Goal: Task Accomplishment & Management: Use online tool/utility

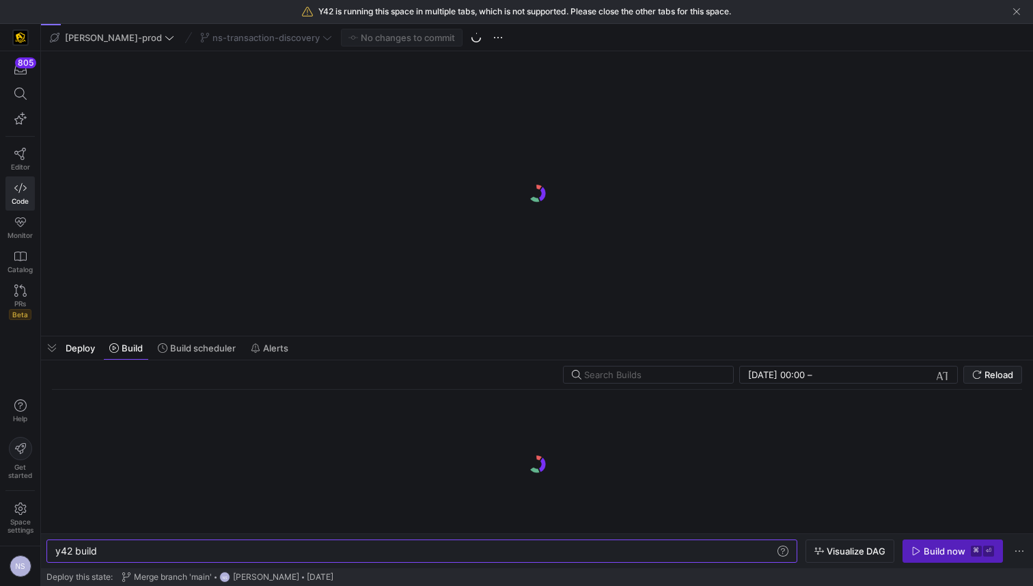
scroll to position [0, 895]
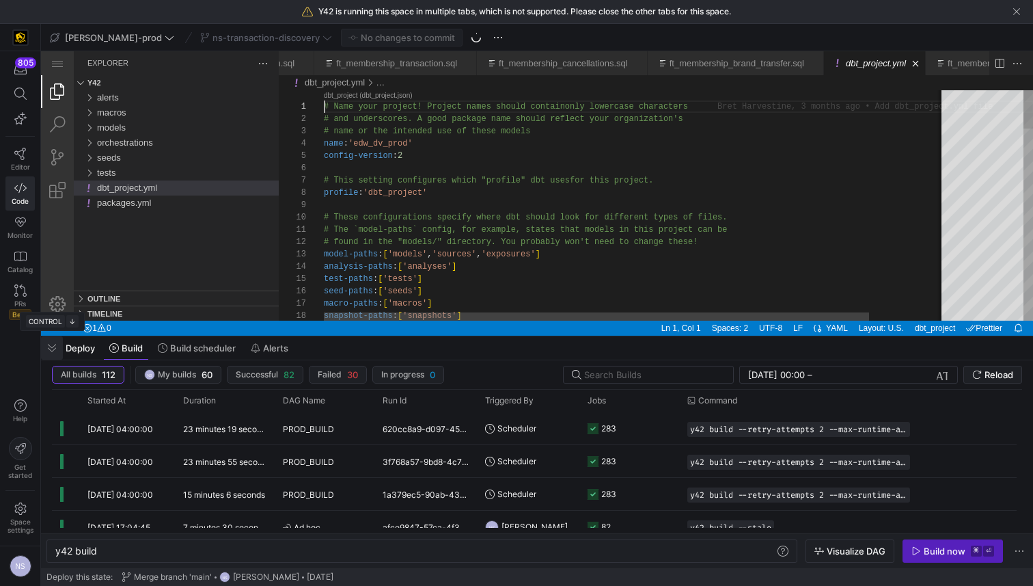
click at [53, 348] on span "button" at bounding box center [52, 347] width 22 height 23
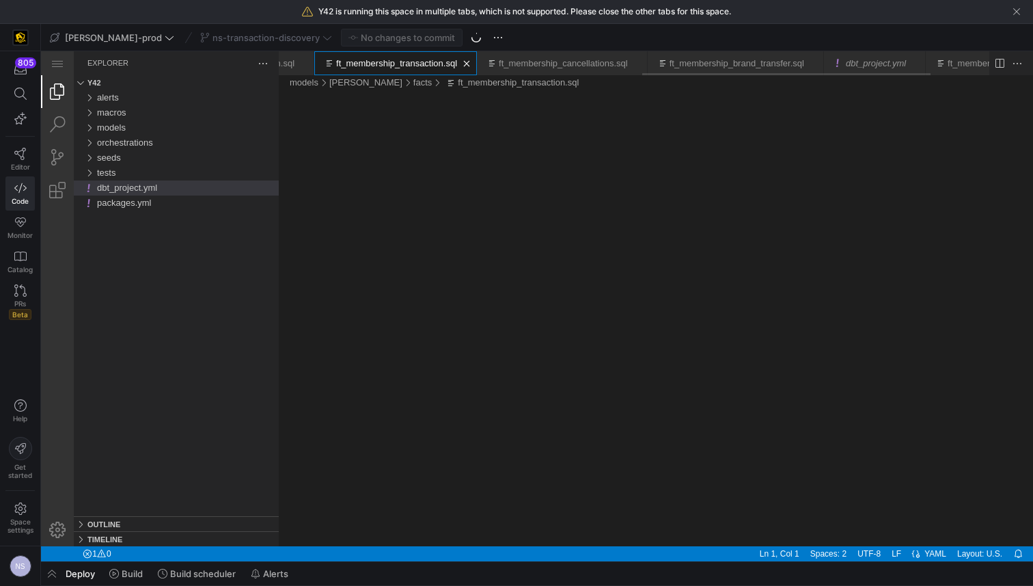
click at [446, 61] on link "ft_membership_transaction.sql" at bounding box center [396, 63] width 121 height 10
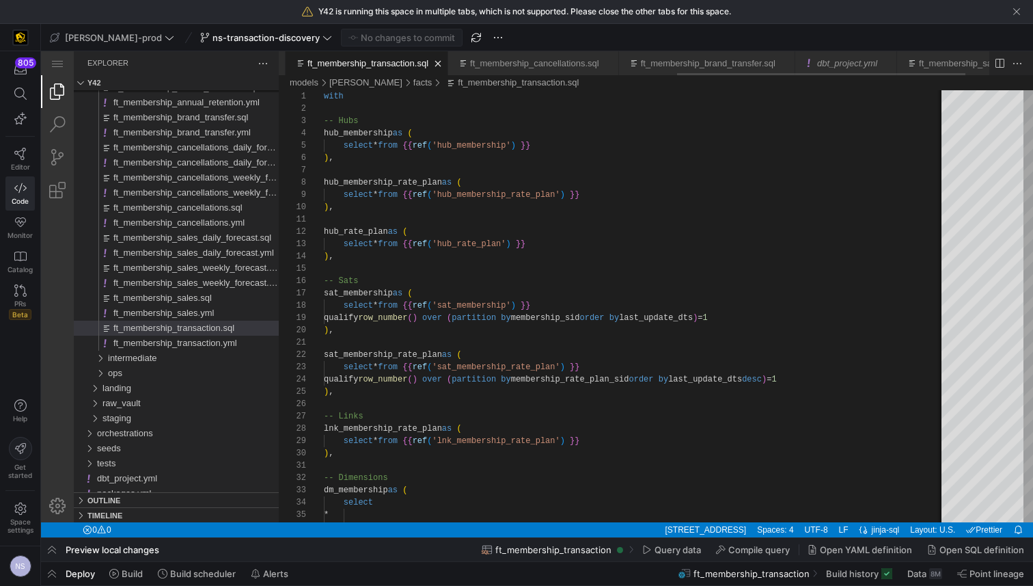
scroll to position [0, 1006]
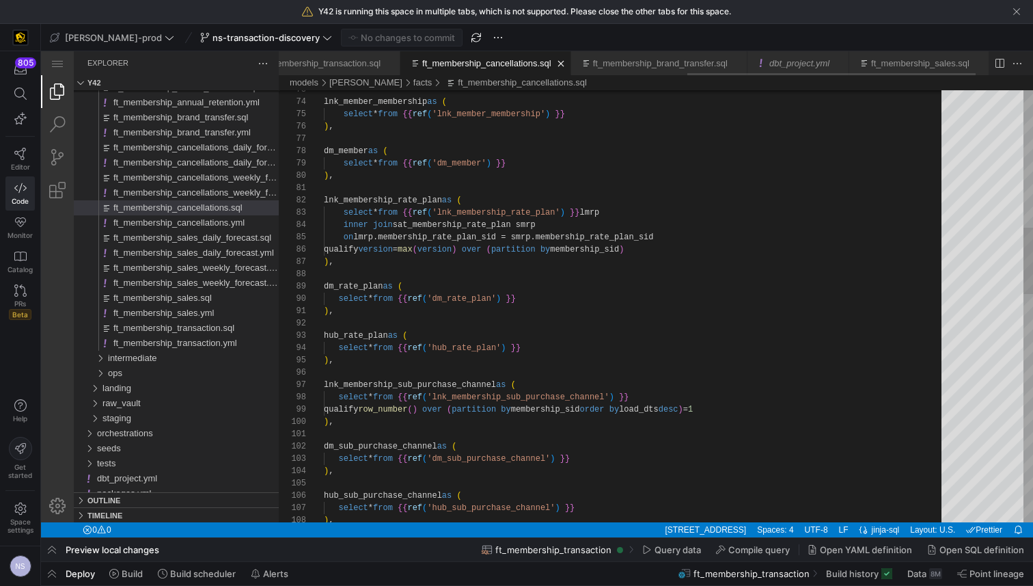
click at [506, 64] on link "ft_membership_cancellations.sql" at bounding box center [486, 63] width 129 height 10
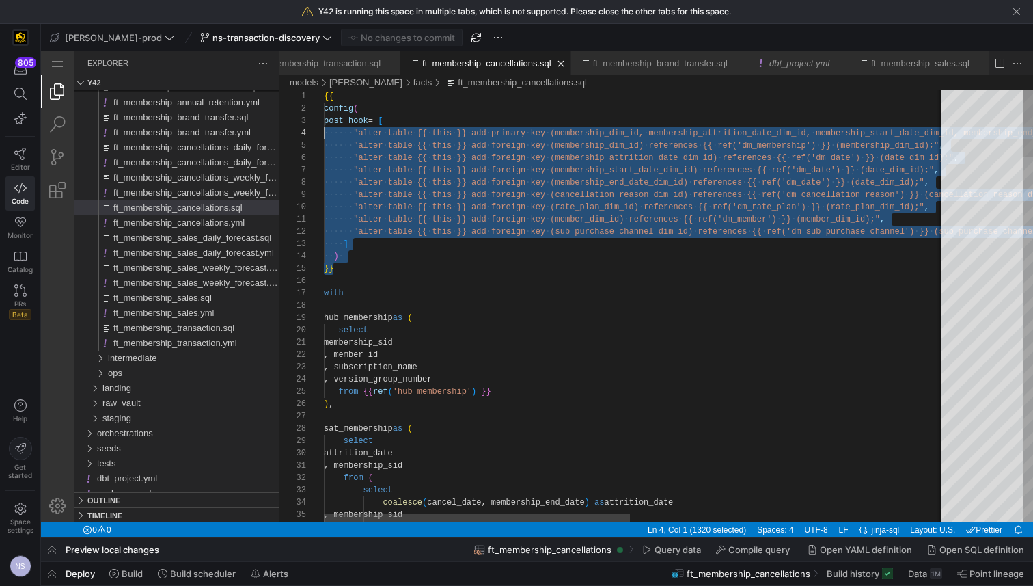
scroll to position [12, 0]
type textarea "{{ config( post_hook = [ "alter table {{ this }} add primary key (membership_di…"
drag, startPoint x: 354, startPoint y: 267, endPoint x: 309, endPoint y: 95, distance: 178.0
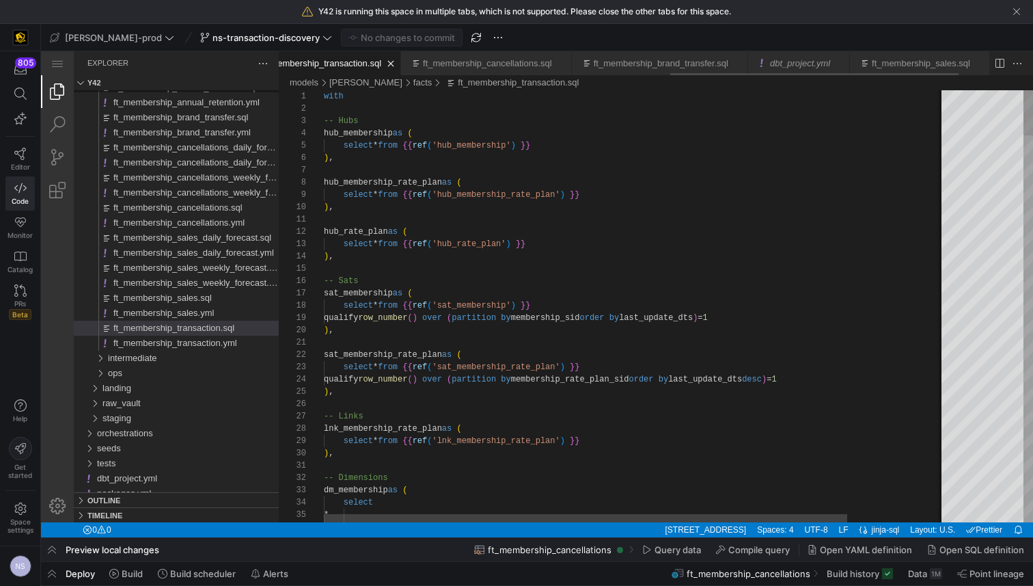
scroll to position [0, 965]
click at [383, 64] on link "ft_membership_transaction.sql" at bounding box center [326, 63] width 121 height 10
click at [321, 96] on div "1" at bounding box center [301, 96] width 45 height 12
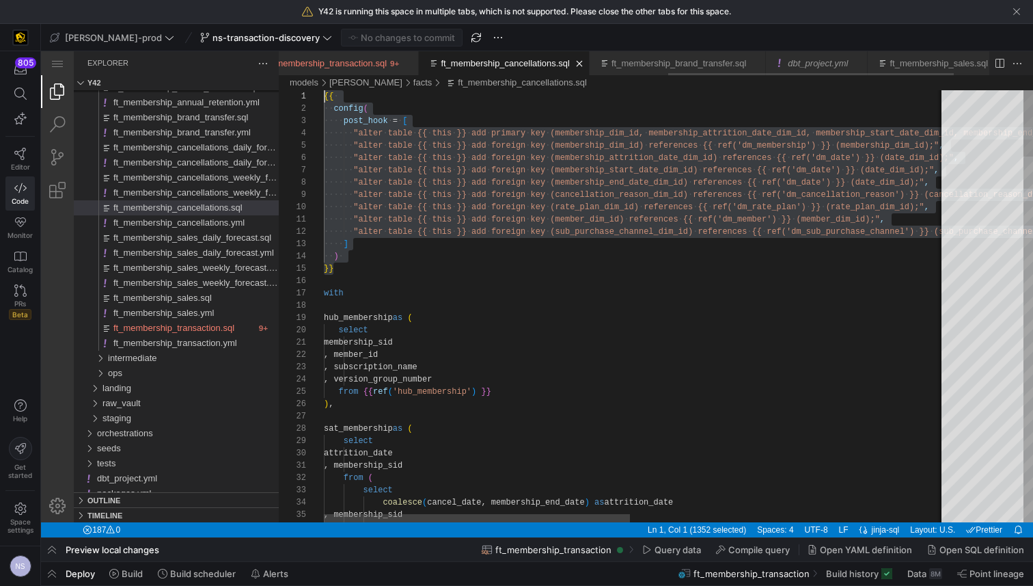
click at [509, 65] on link "ft_membership_cancellations.sql" at bounding box center [505, 63] width 129 height 10
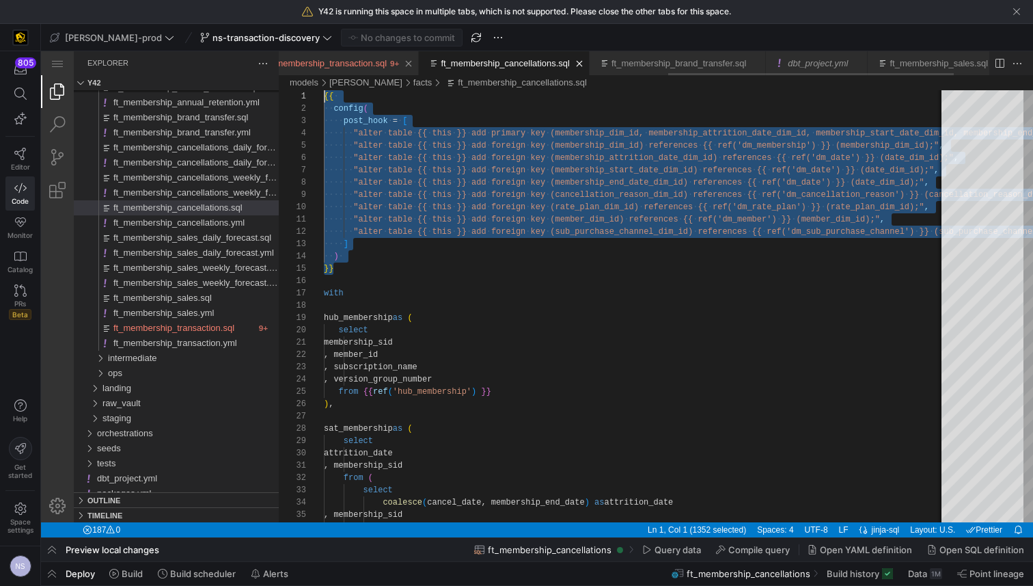
click at [368, 55] on div "ft_membership_transaction.sql" at bounding box center [326, 63] width 121 height 24
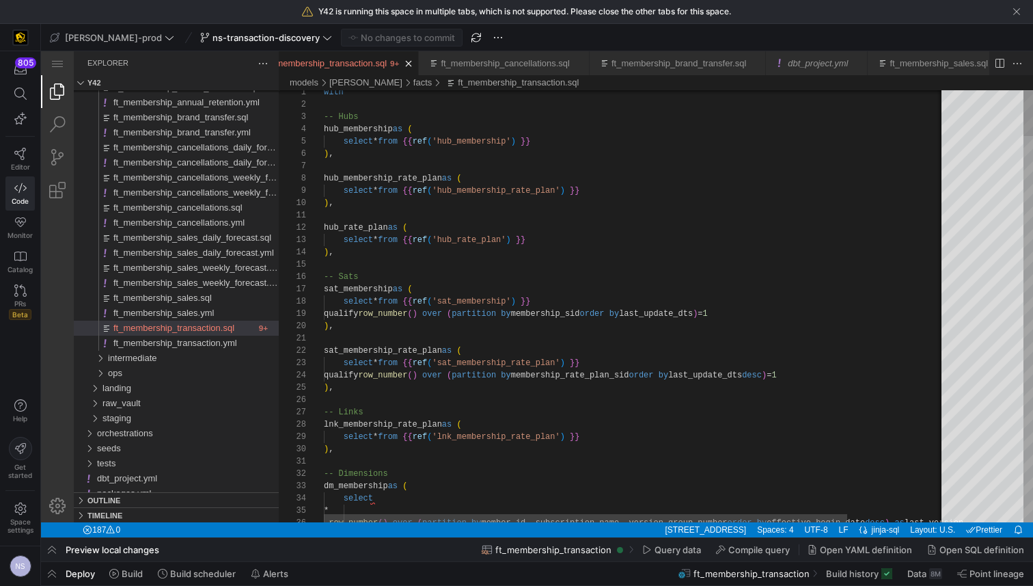
scroll to position [12, 0]
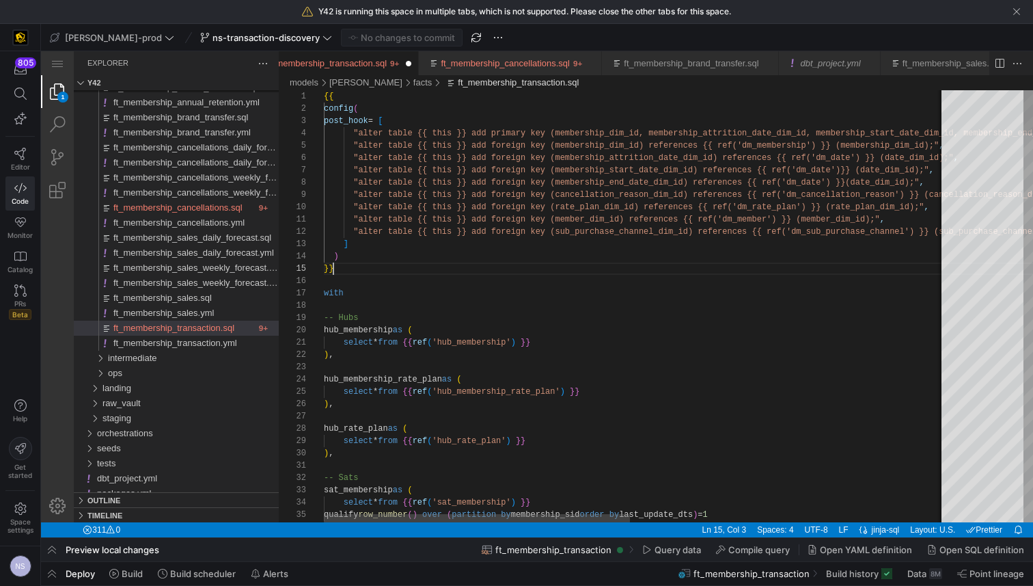
scroll to position [49, 10]
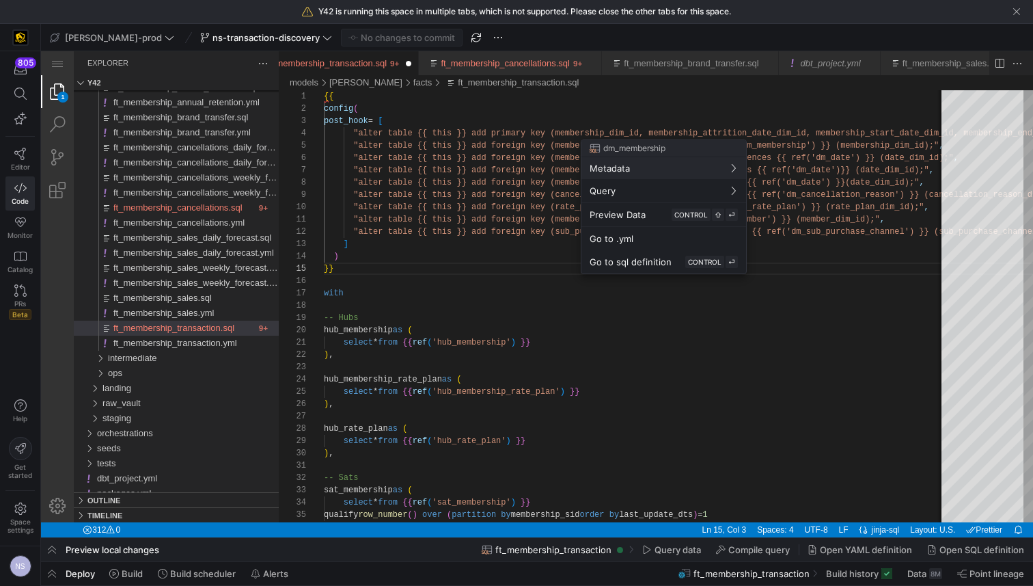
click at [730, 128] on div at bounding box center [516, 293] width 1033 height 586
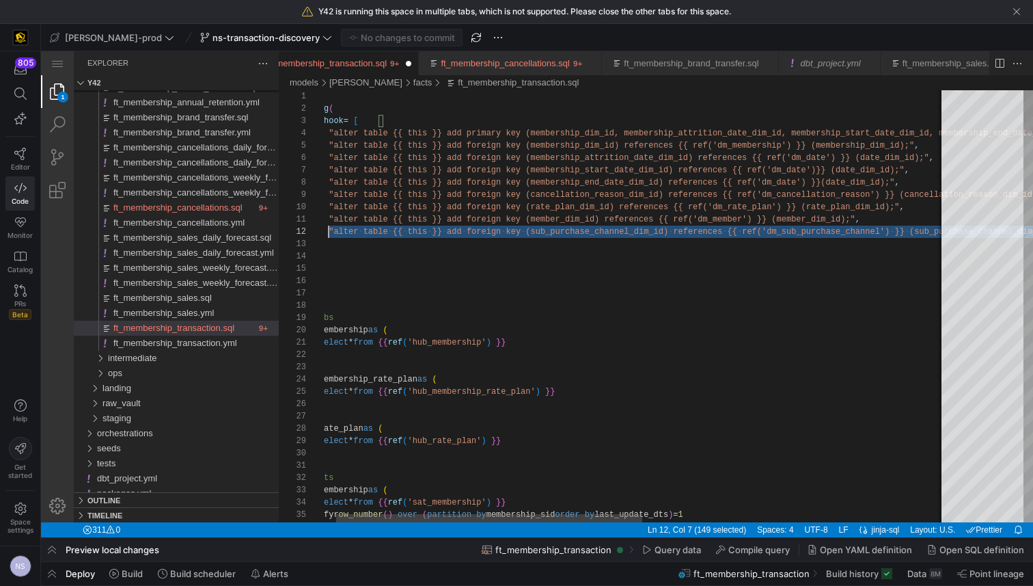
scroll to position [12, 0]
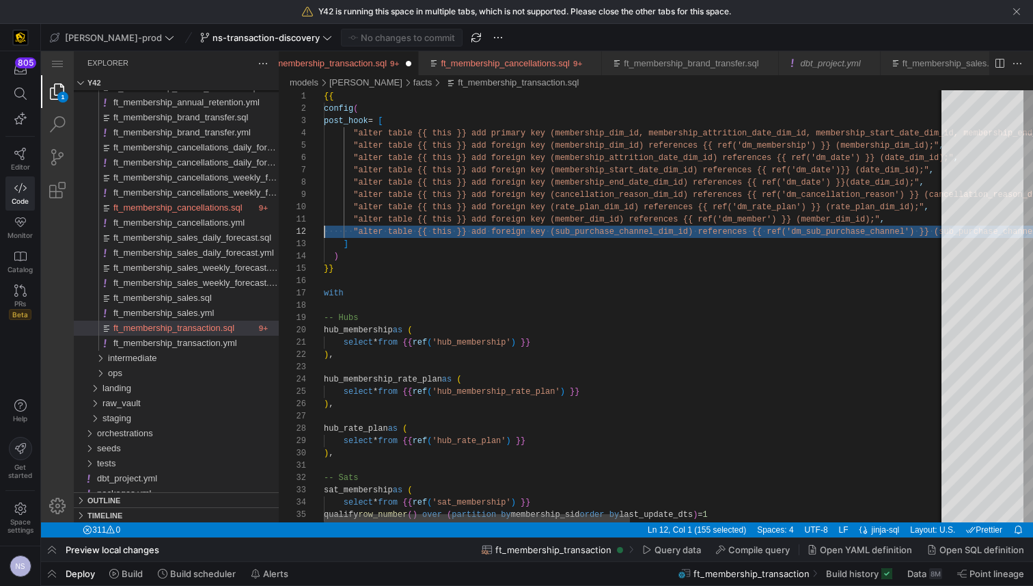
drag, startPoint x: 839, startPoint y: 230, endPoint x: 228, endPoint y: 230, distance: 611.7
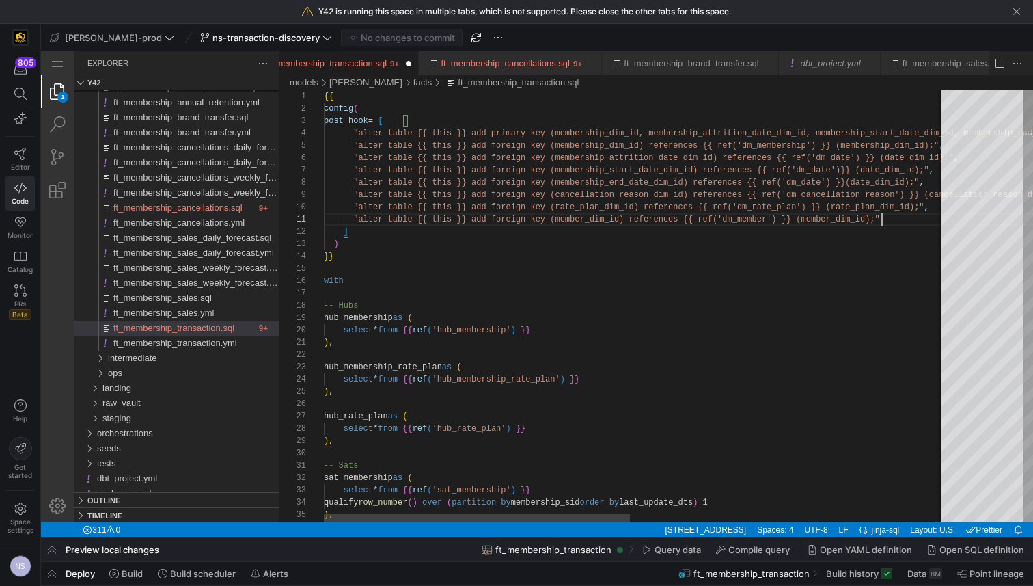
scroll to position [0, 557]
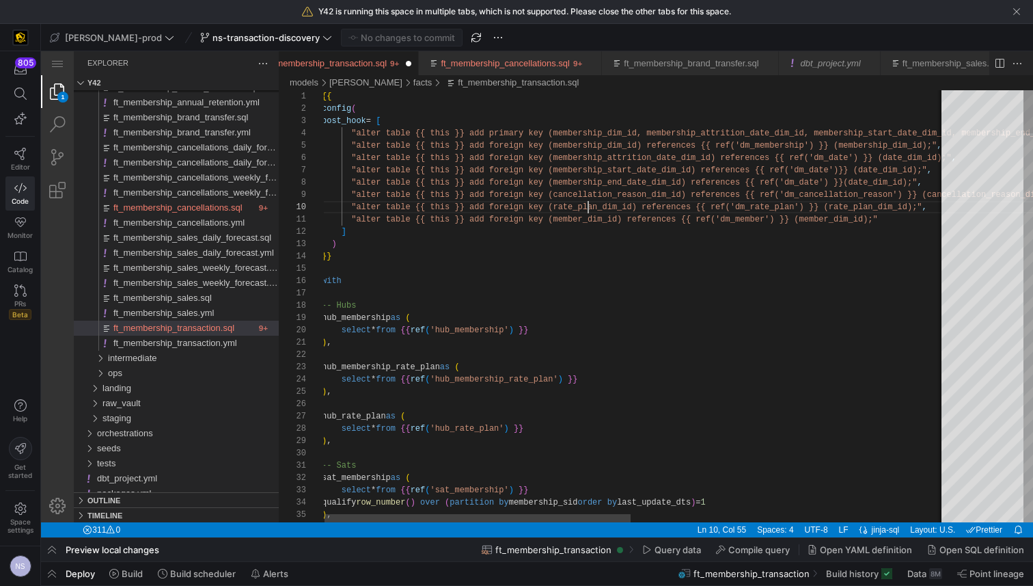
scroll to position [49, 267]
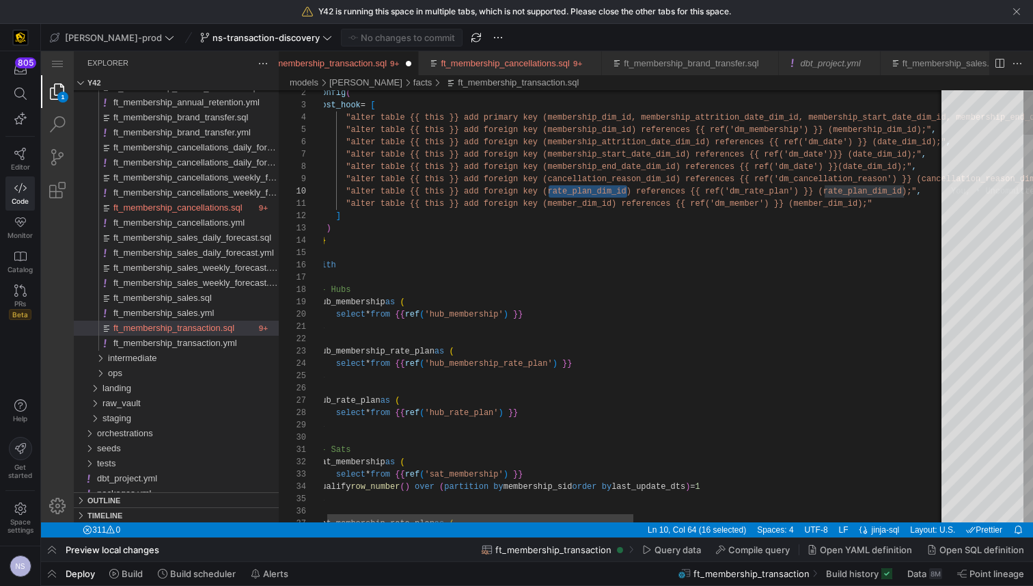
paste textarea "m_date') }} (date_dim_id);", "alter table {{ this }} add foreign key (membershi…"
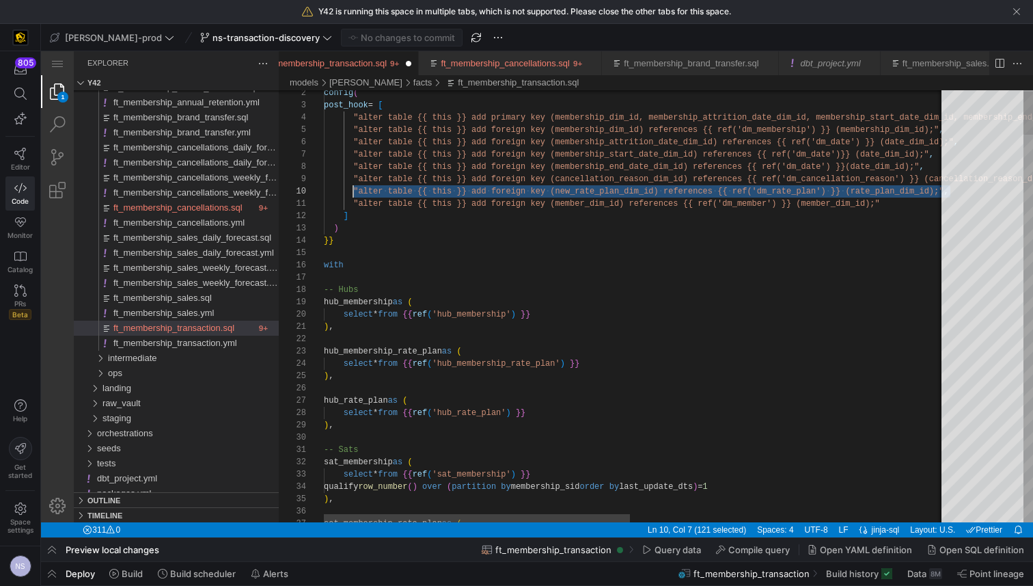
scroll to position [49, 29]
drag, startPoint x: 799, startPoint y: 191, endPoint x: 353, endPoint y: 191, distance: 446.3
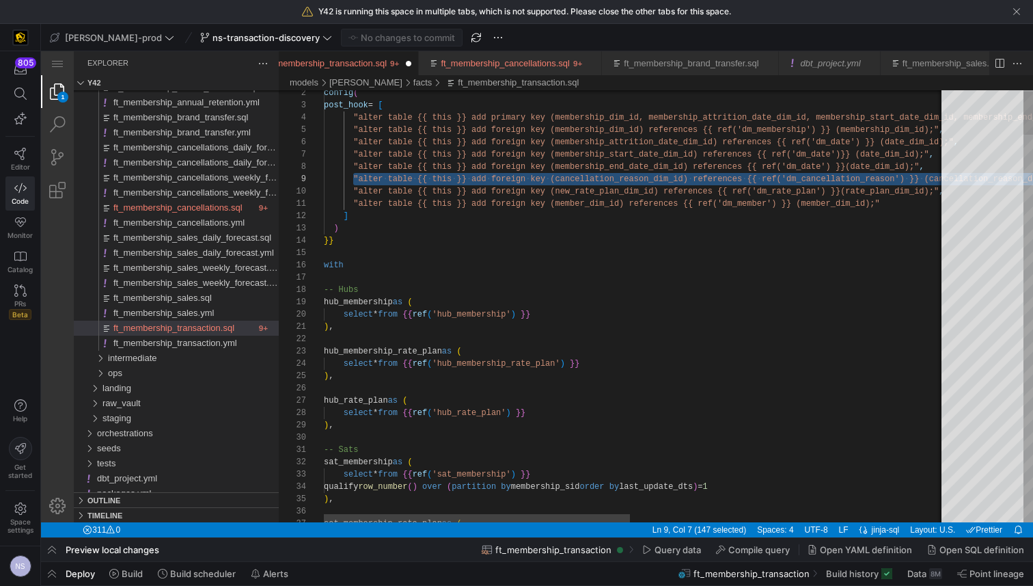
drag, startPoint x: 451, startPoint y: 181, endPoint x: 351, endPoint y: 174, distance: 100.7
paste textarea "alter table {{ this }} add foreign key (membership_attrition_date_dim_id) refer…"
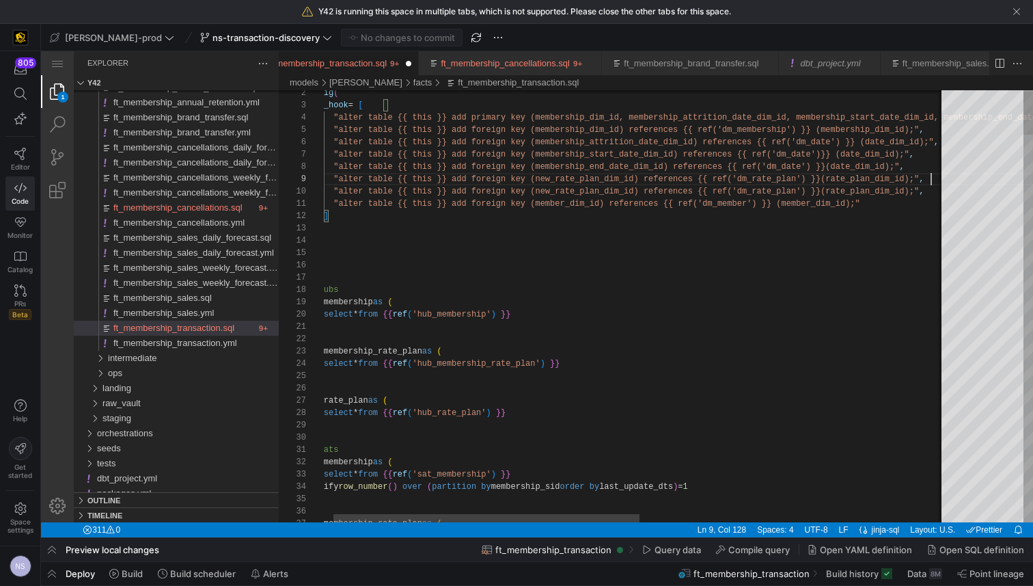
scroll to position [49, 252]
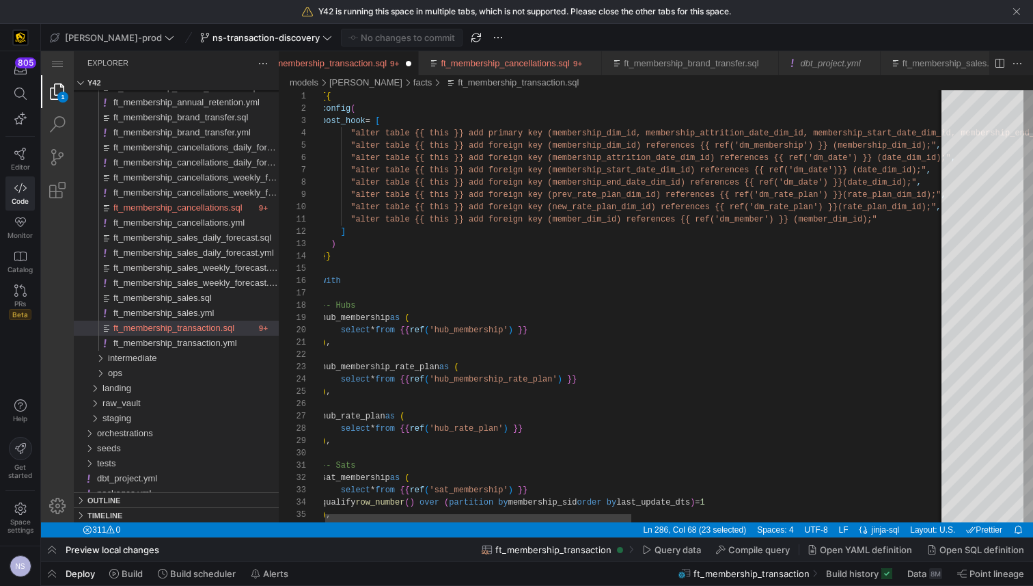
paste textarea "member_dim_id, sub_purchase_channel_dim_id);", "alter table {{ this }} add fore…"
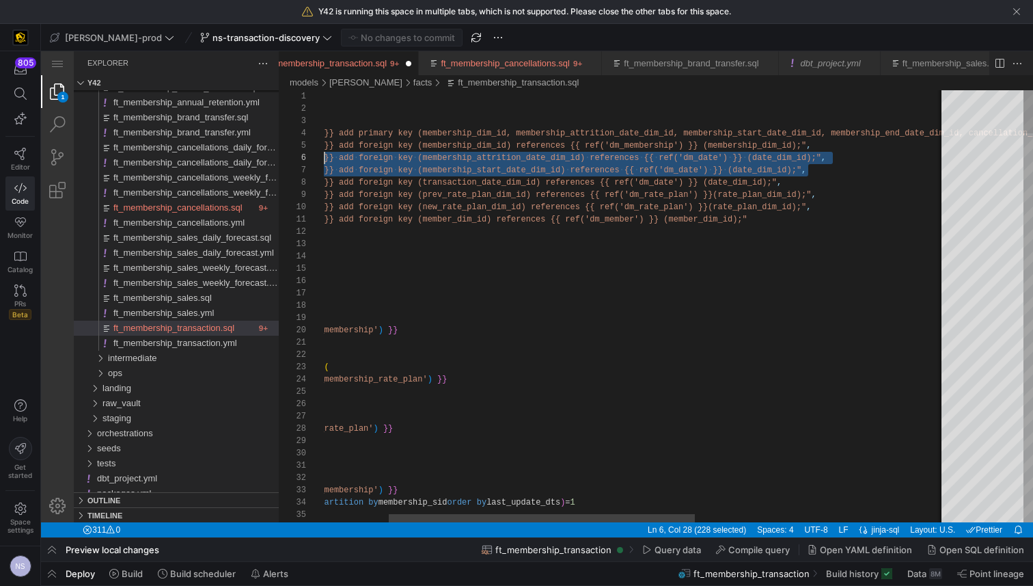
scroll to position [62, 0]
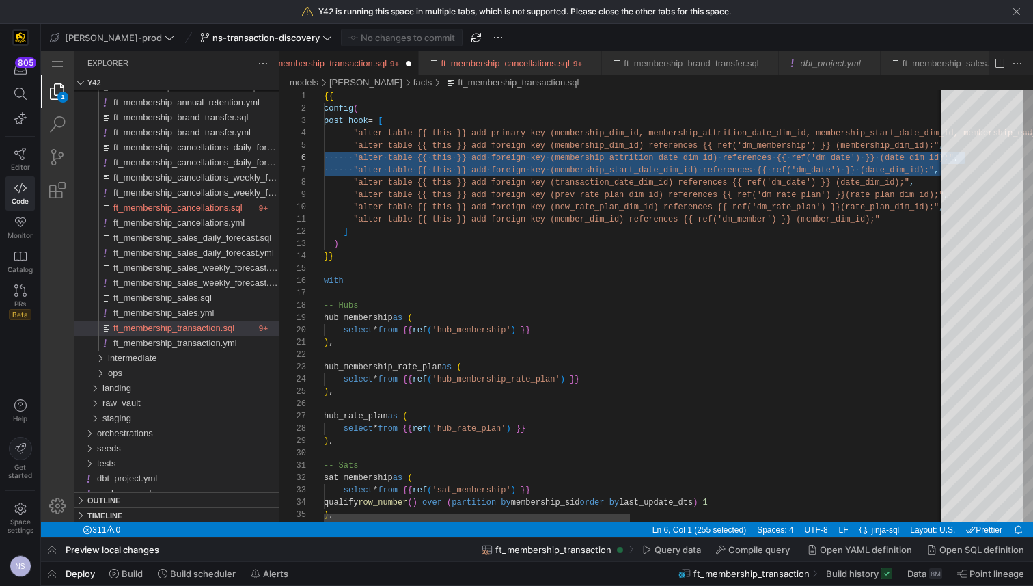
drag, startPoint x: 822, startPoint y: 169, endPoint x: 284, endPoint y: 157, distance: 538.0
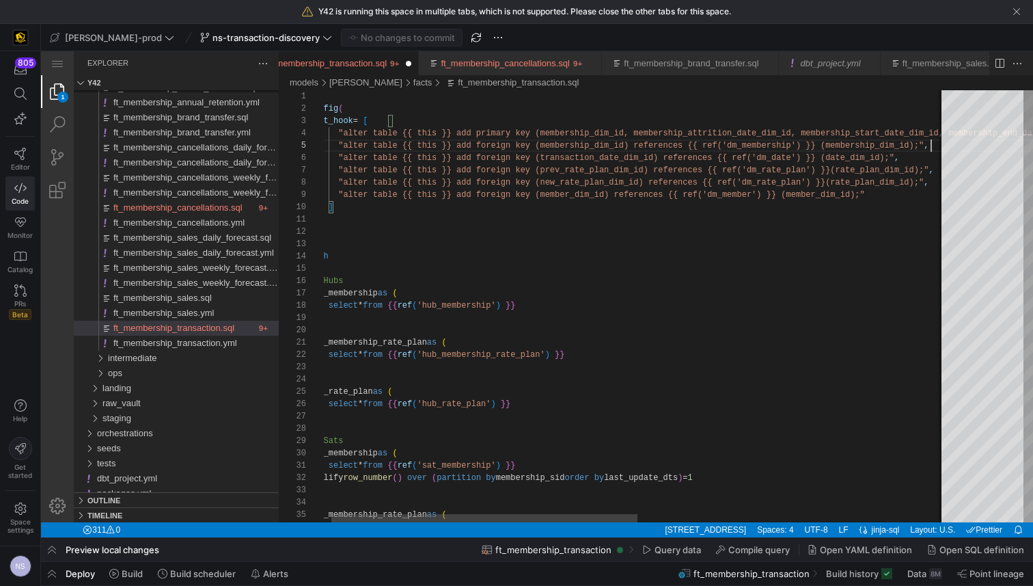
scroll to position [49, 623]
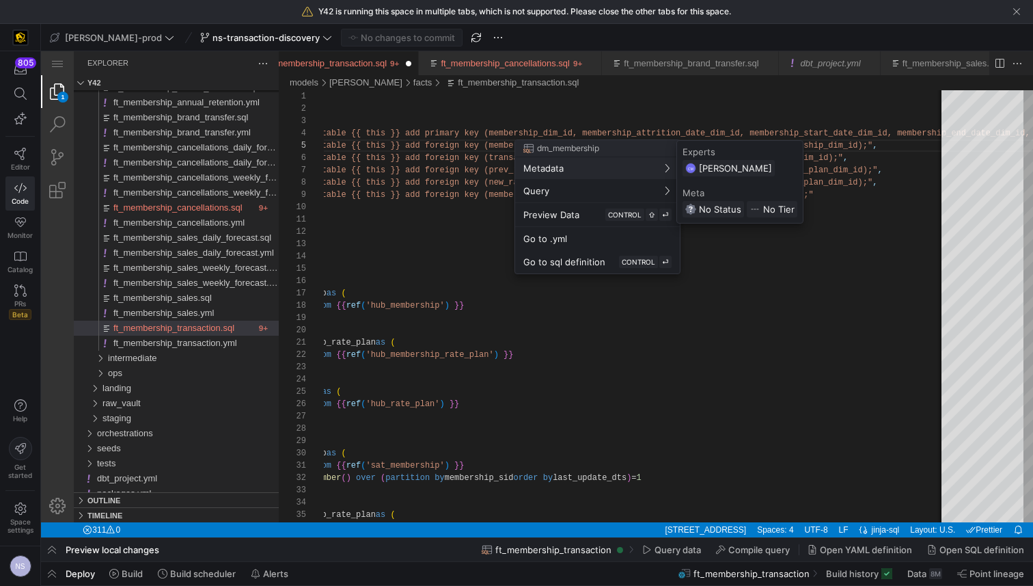
drag, startPoint x: 741, startPoint y: 340, endPoint x: 685, endPoint y: 282, distance: 81.2
click at [741, 340] on div at bounding box center [516, 293] width 1033 height 586
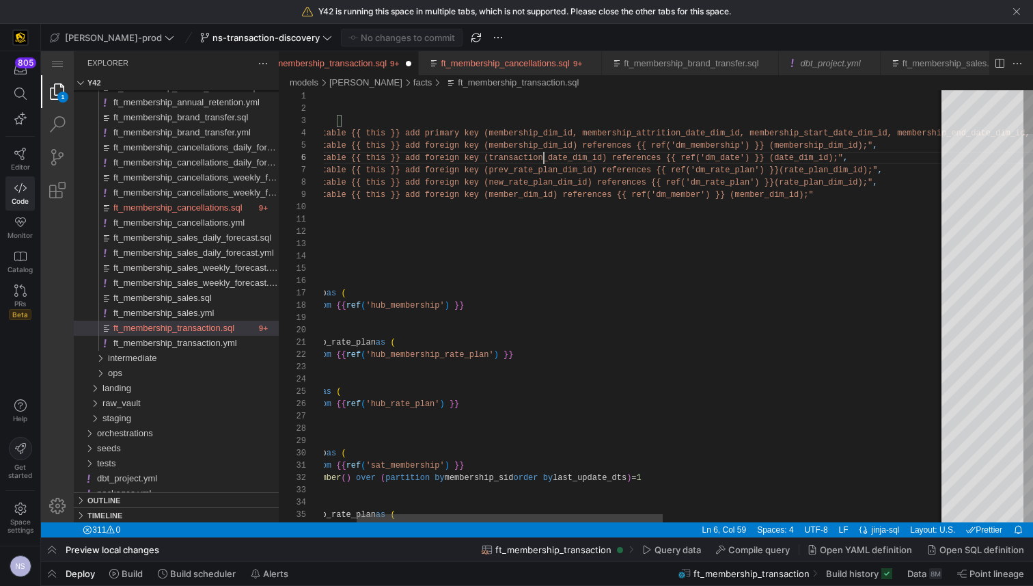
scroll to position [62, 346]
paste textarea "transac"
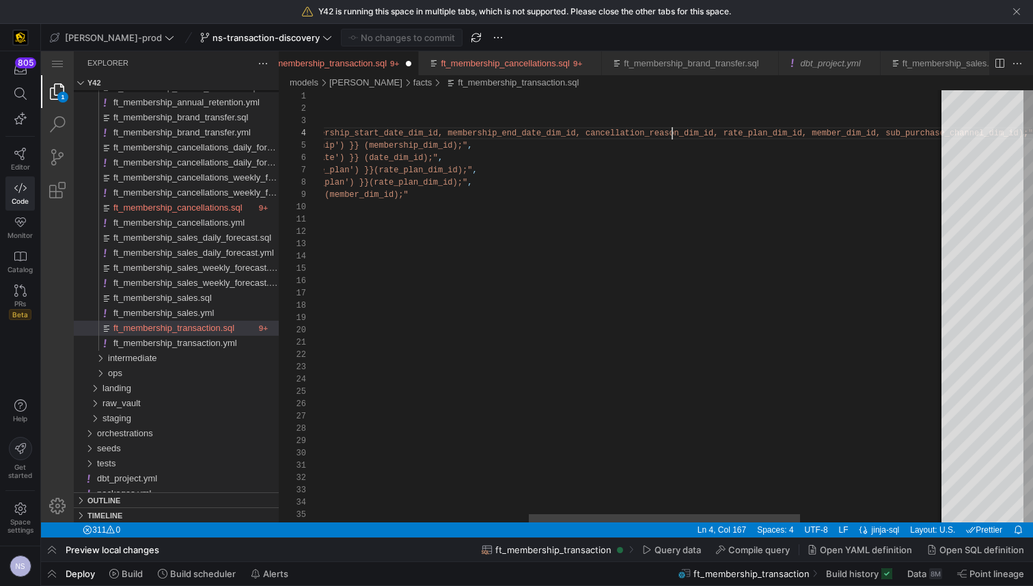
paste textarea "prev_rate_pla"
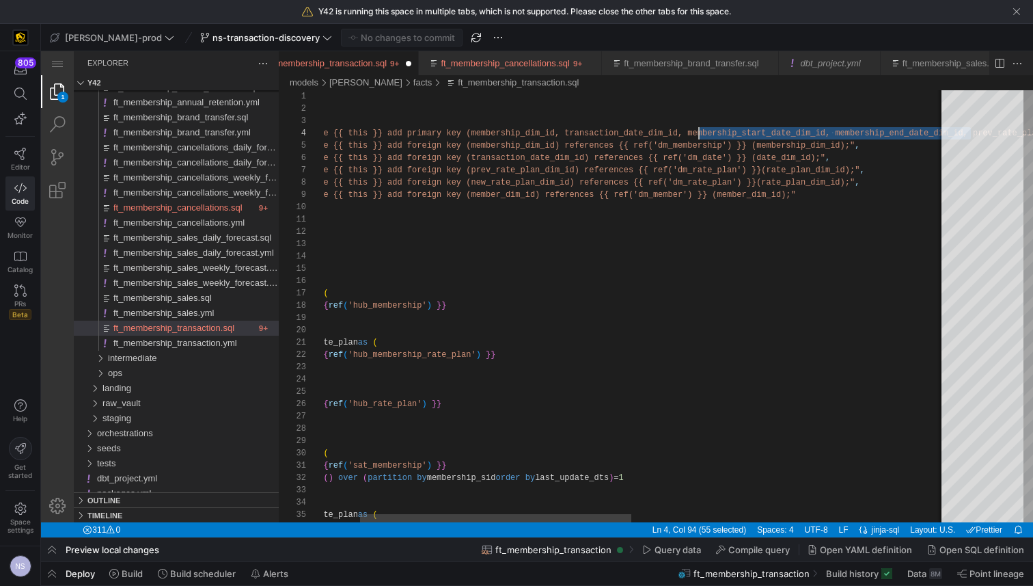
scroll to position [37, 450]
drag, startPoint x: 793, startPoint y: 133, endPoint x: 689, endPoint y: 135, distance: 103.9
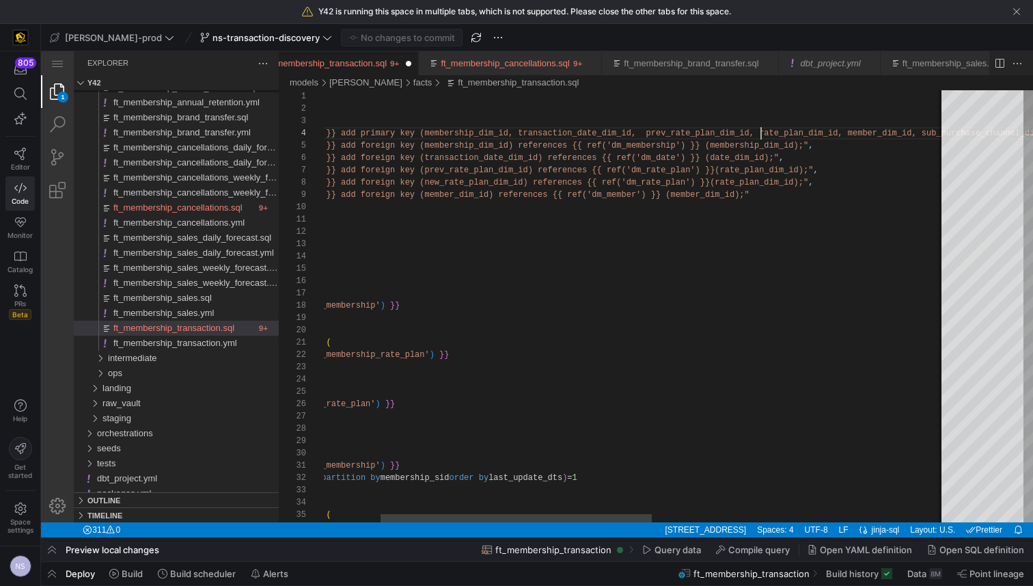
scroll to position [37, 568]
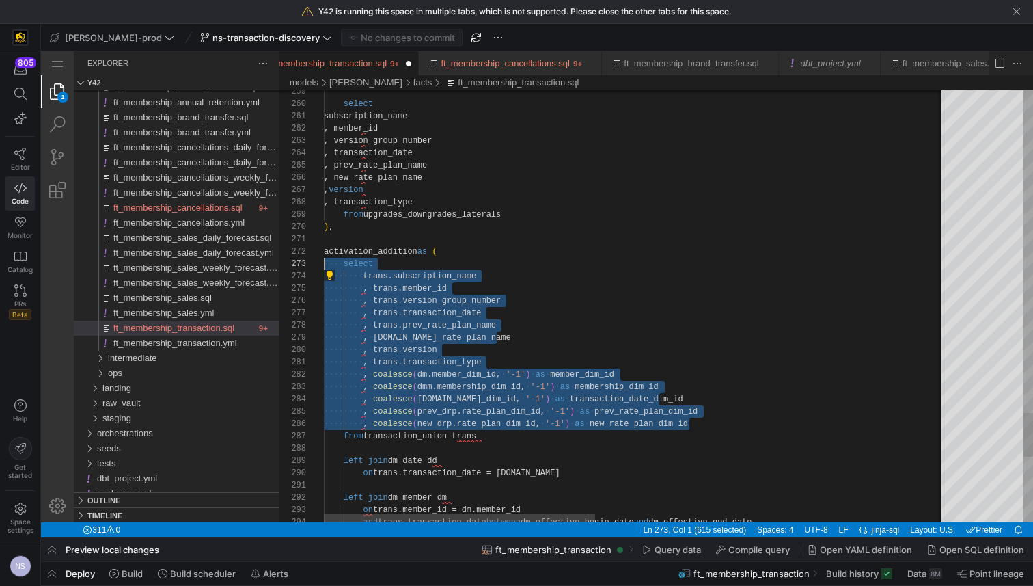
scroll to position [25, 0]
drag, startPoint x: 701, startPoint y: 246, endPoint x: 297, endPoint y: 262, distance: 404.9
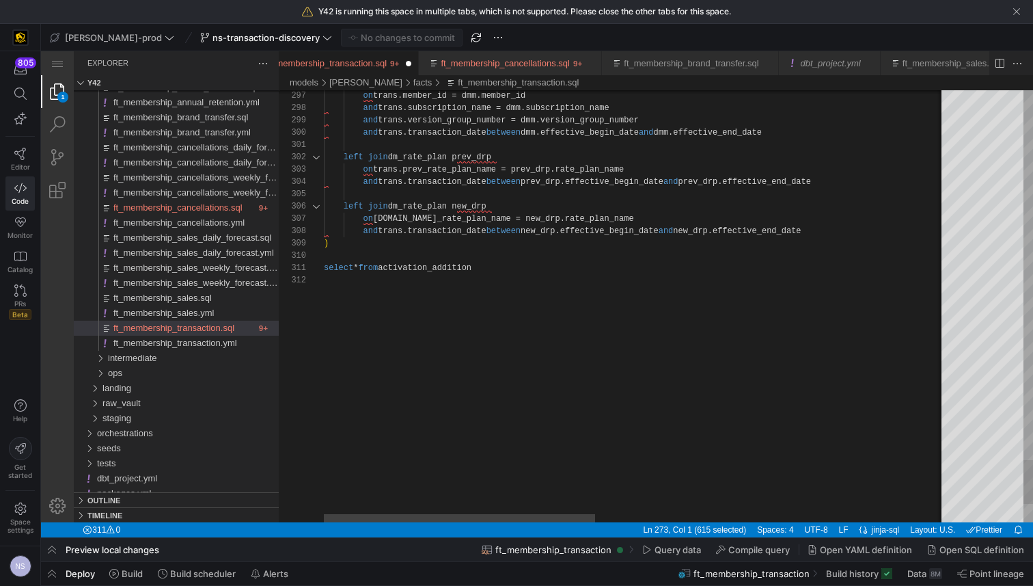
scroll to position [0, 44]
drag, startPoint x: 368, startPoint y: 266, endPoint x: 462, endPoint y: 245, distance: 96.7
drag, startPoint x: 387, startPoint y: 269, endPoint x: 270, endPoint y: 270, distance: 117.6
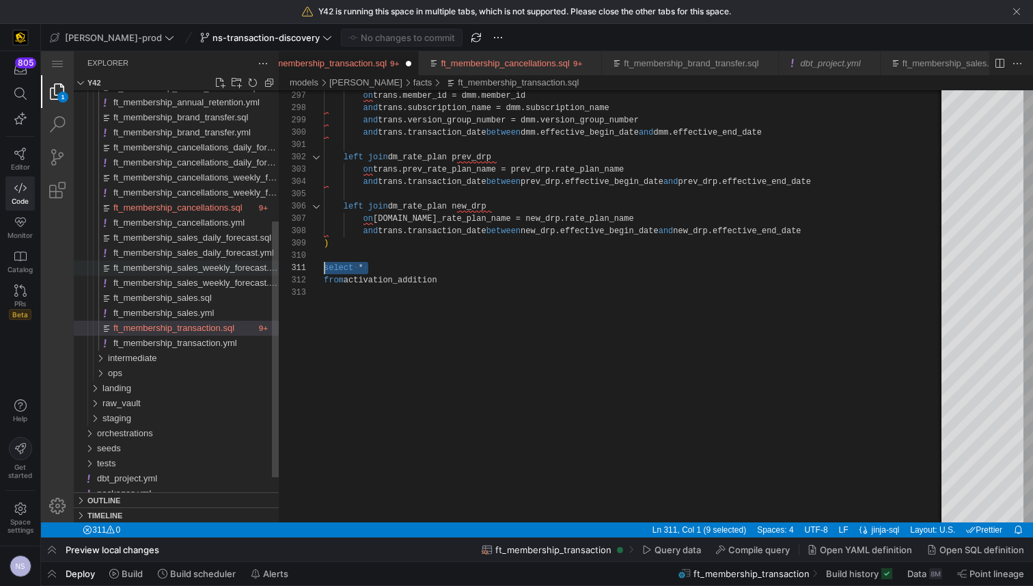
paste textarea ", coalesce(dmm.membership_dim_id, '-1') as membership_dim_id , coalesce(dd.date…"
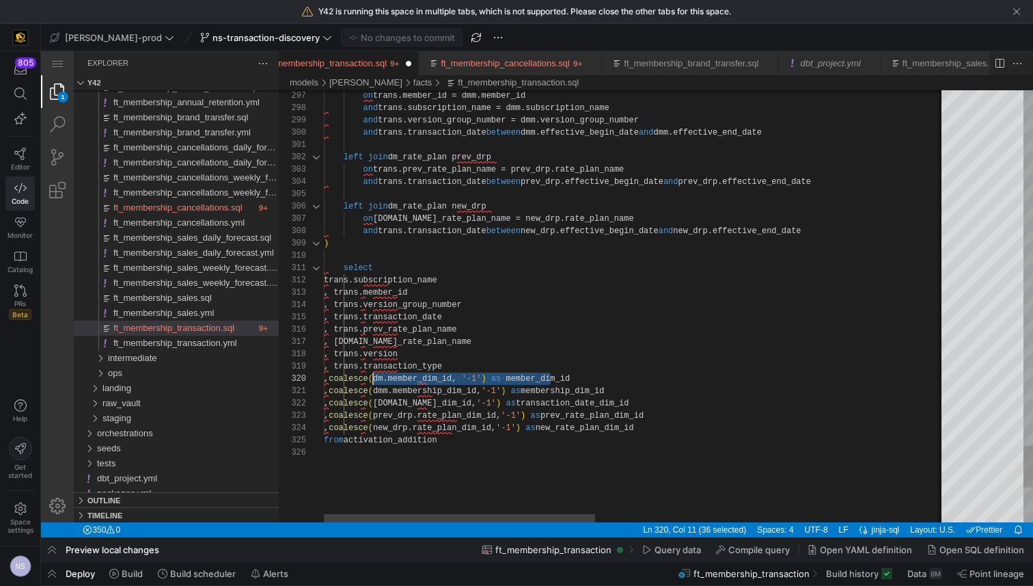
scroll to position [111, 49]
drag, startPoint x: 552, startPoint y: 378, endPoint x: 370, endPoint y: 381, distance: 181.1
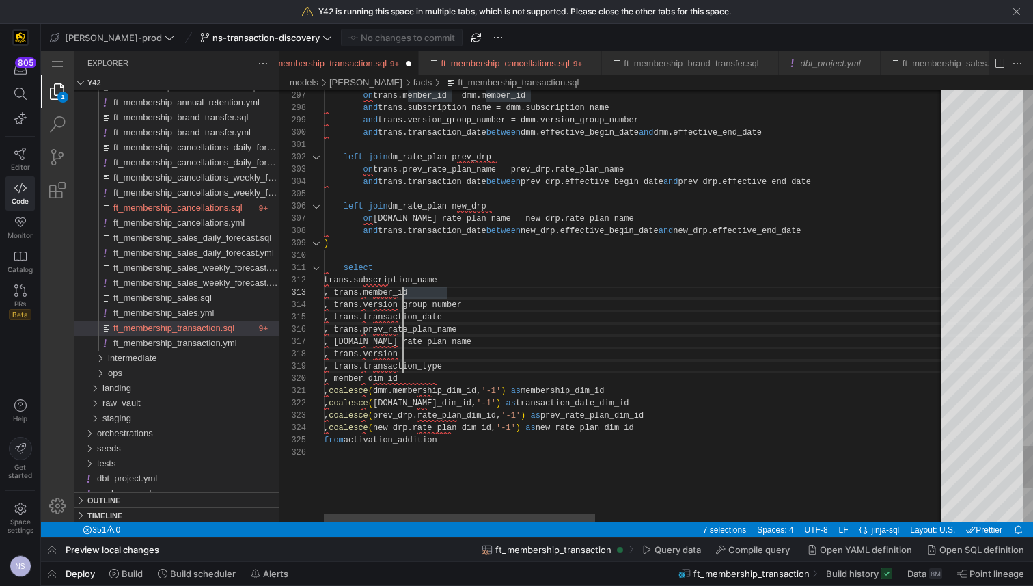
scroll to position [25, 49]
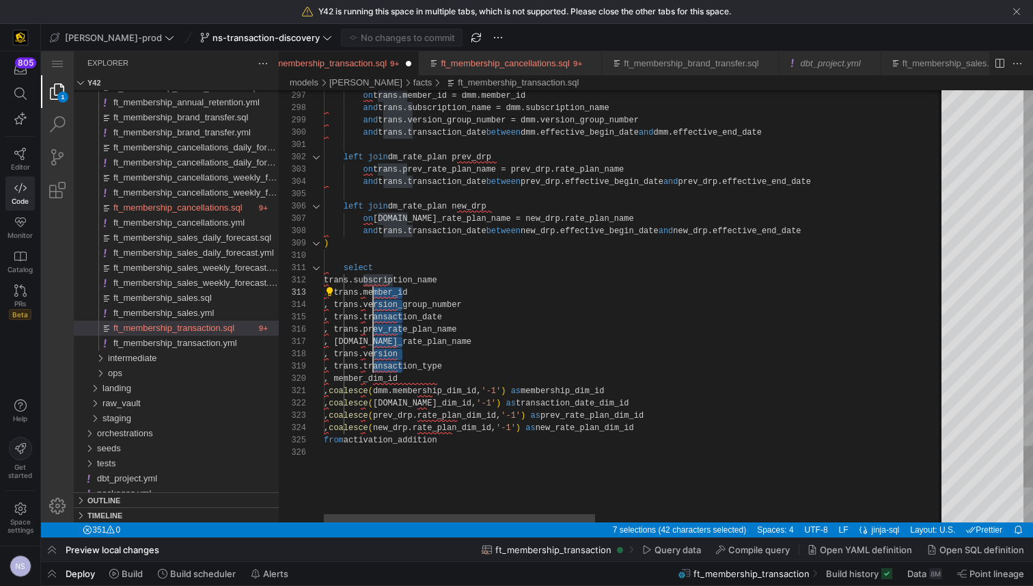
drag, startPoint x: 402, startPoint y: 290, endPoint x: 372, endPoint y: 362, distance: 78.2
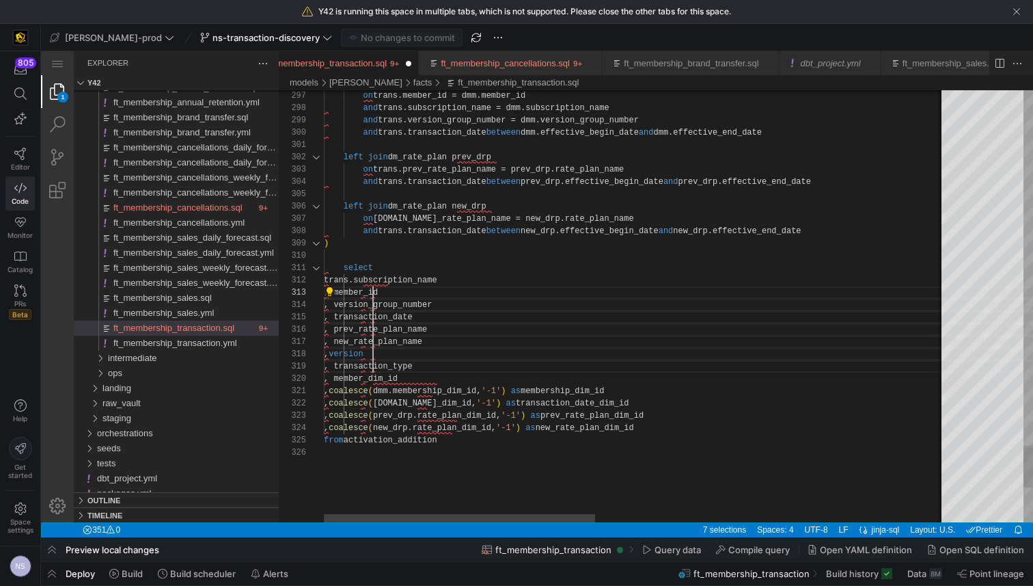
scroll to position [12, 188]
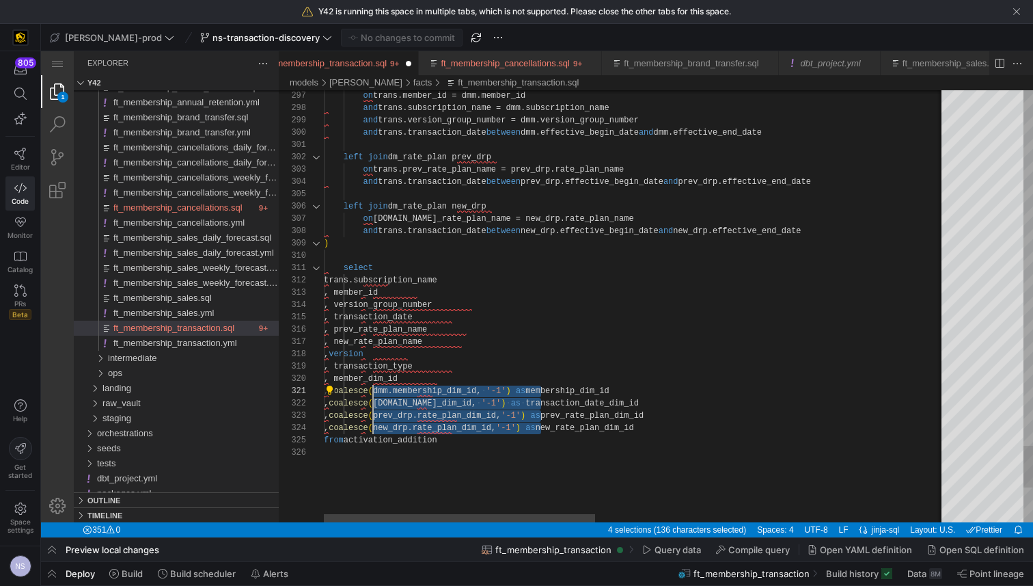
drag, startPoint x: 540, startPoint y: 389, endPoint x: 370, endPoint y: 427, distance: 173.8
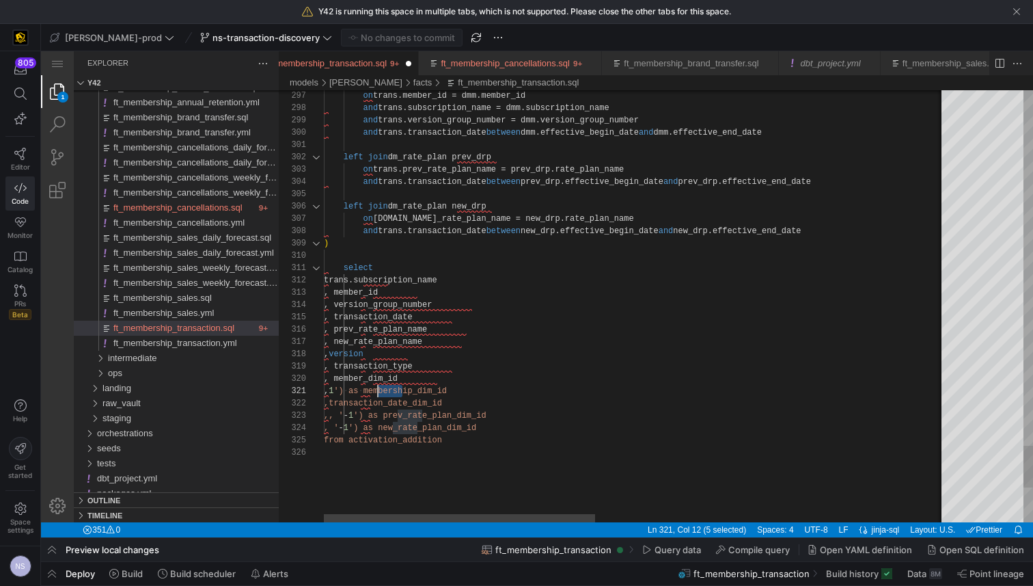
drag, startPoint x: 402, startPoint y: 389, endPoint x: 377, endPoint y: 390, distance: 24.6
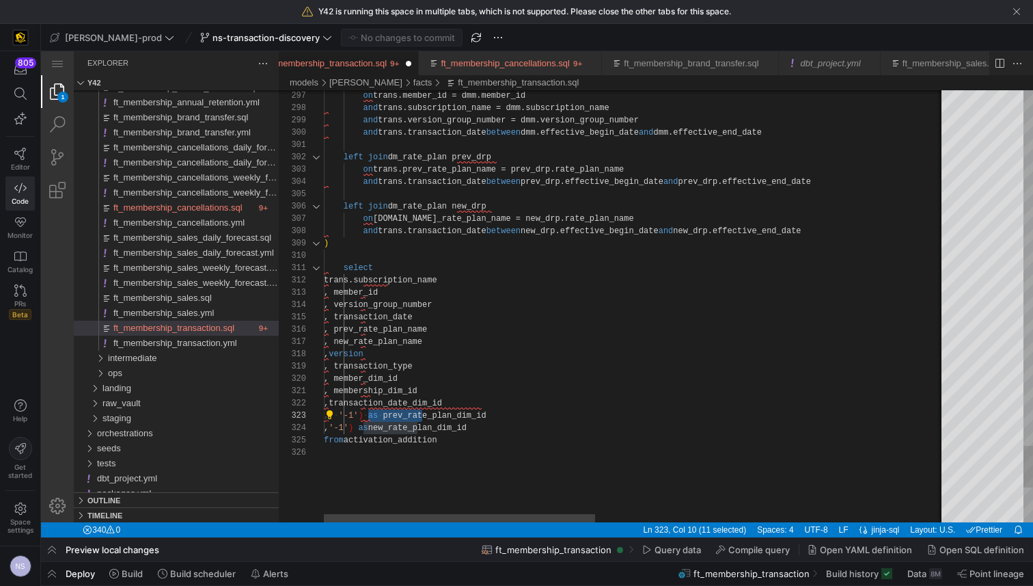
drag, startPoint x: 423, startPoint y: 413, endPoint x: 387, endPoint y: 411, distance: 36.3
drag, startPoint x: 418, startPoint y: 426, endPoint x: 372, endPoint y: 426, distance: 45.1
drag, startPoint x: 368, startPoint y: 405, endPoint x: 387, endPoint y: 405, distance: 18.5
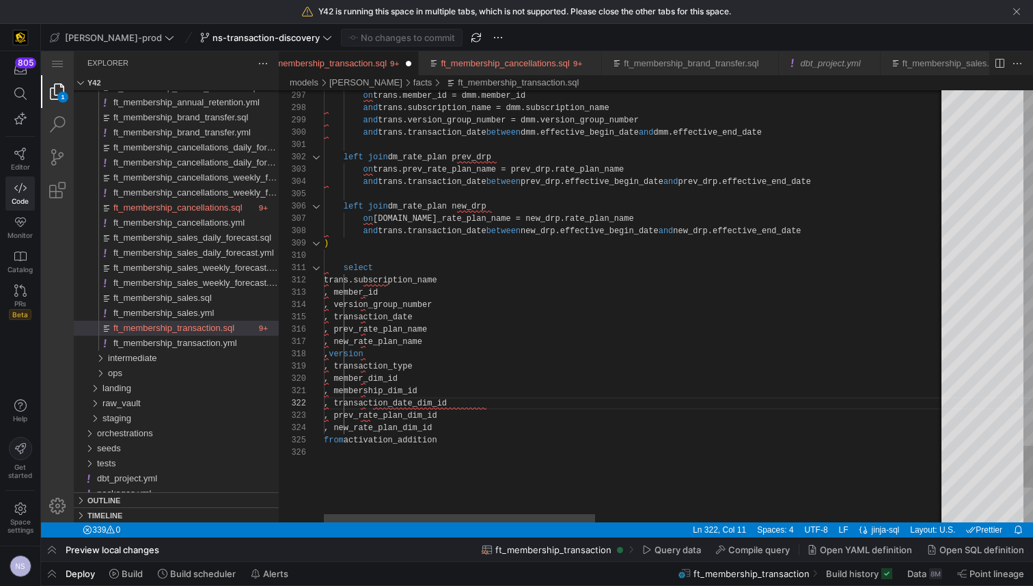
scroll to position [0, 133]
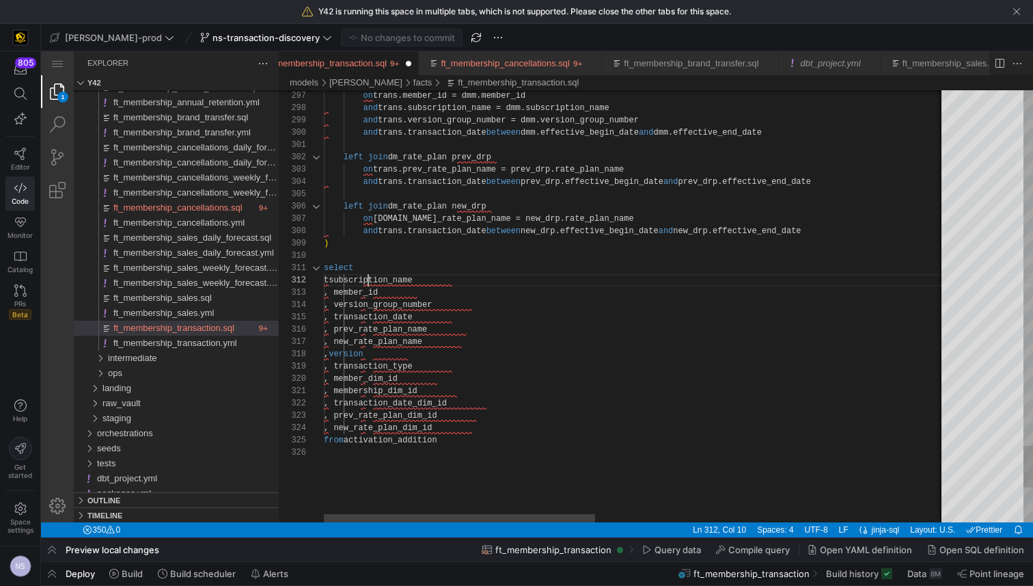
scroll to position [12, 40]
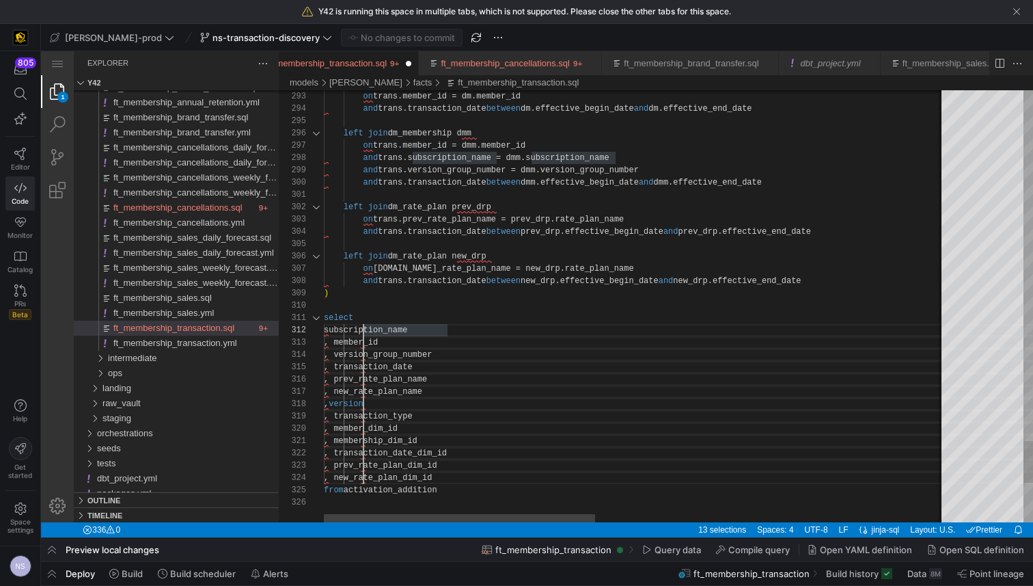
drag, startPoint x: 363, startPoint y: 281, endPoint x: 362, endPoint y: 461, distance: 180.4
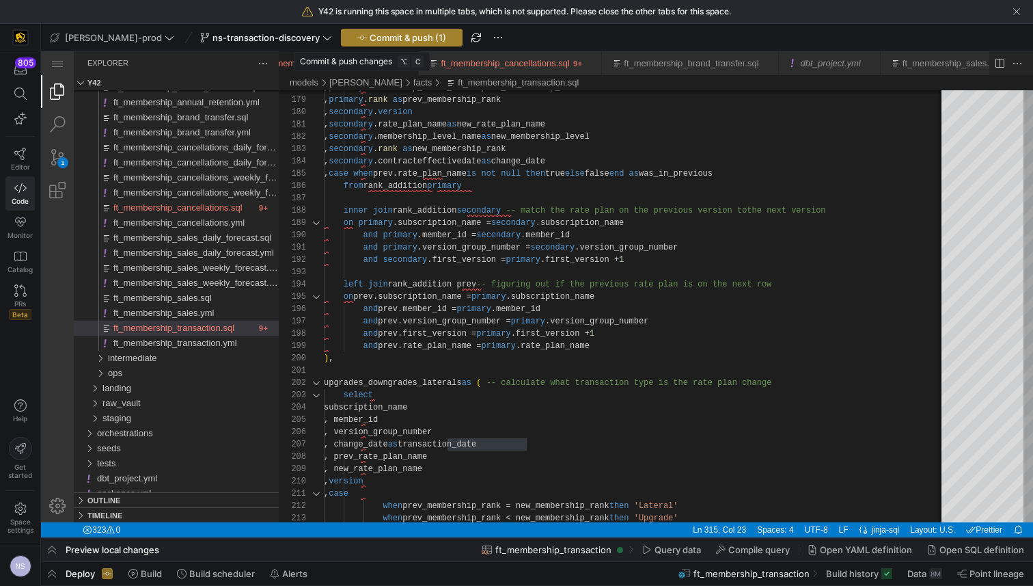
type textarea "select subscription_name , member_id , version_group_number , transaction_date …"
click at [372, 29] on span "button" at bounding box center [402, 37] width 120 height 16
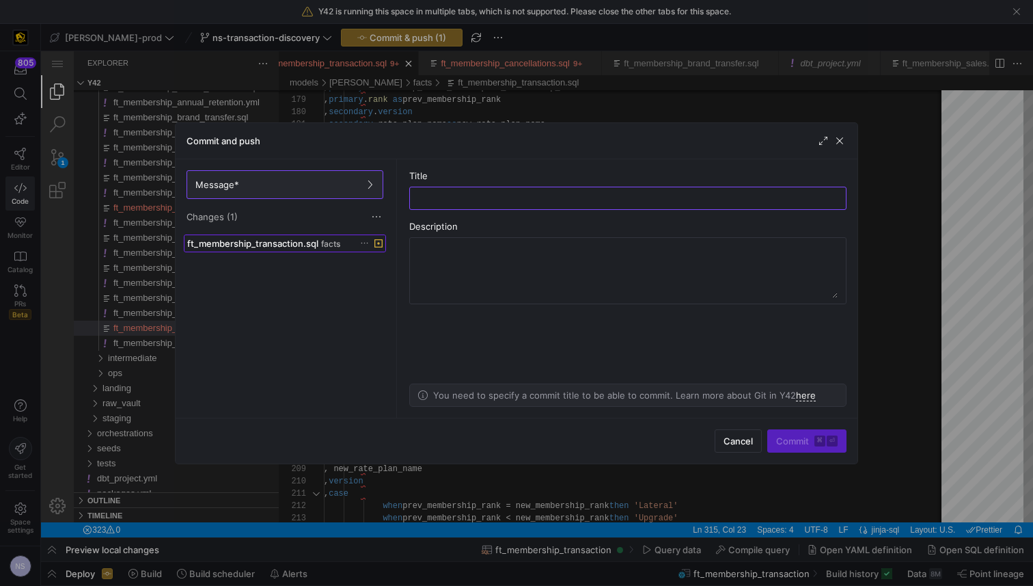
click at [271, 244] on span "ft_membership_transaction.sql" at bounding box center [252, 243] width 131 height 11
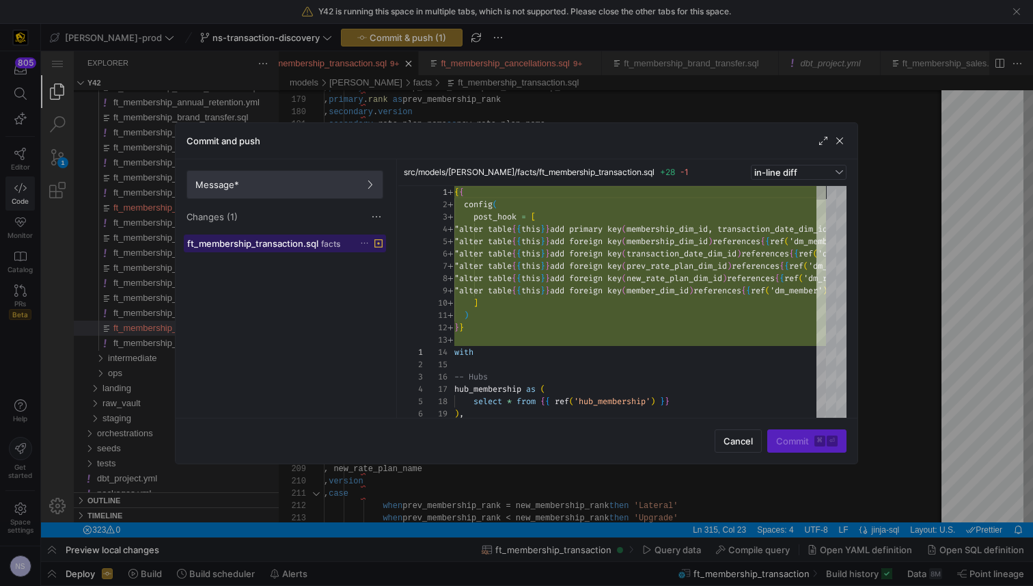
scroll to position [74, 0]
click at [305, 178] on span at bounding box center [284, 184] width 195 height 27
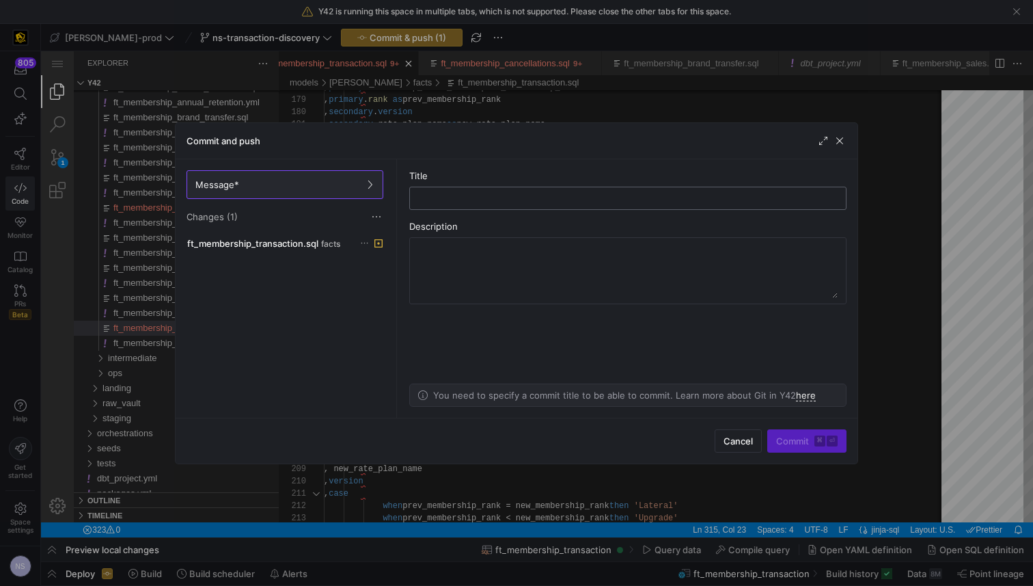
click at [583, 196] on input "text" at bounding box center [628, 198] width 414 height 11
type input "adding the fk and pks"
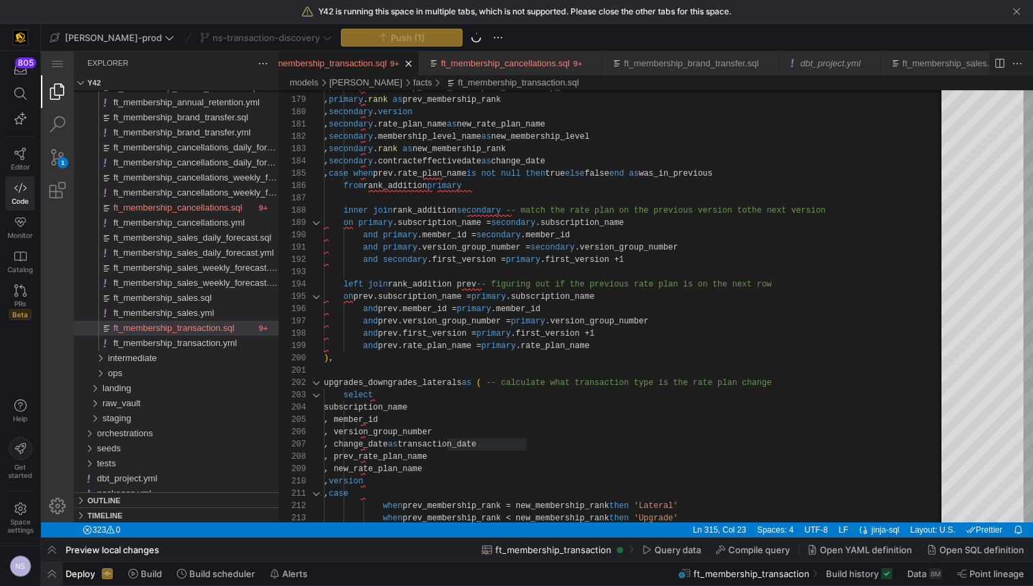
click at [50, 577] on span "button" at bounding box center [52, 573] width 22 height 23
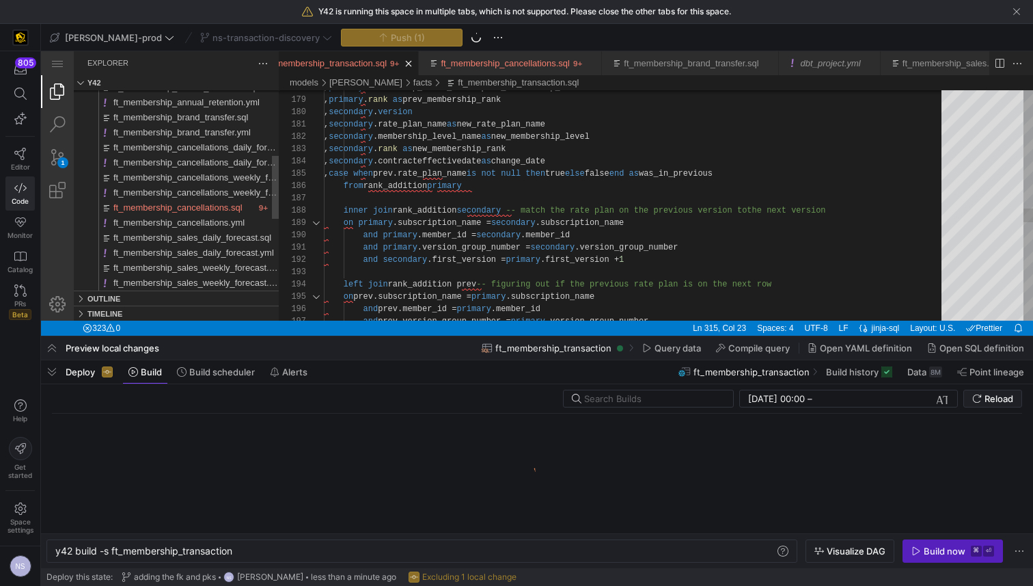
scroll to position [0, 179]
click at [937, 547] on div "Build now" at bounding box center [945, 550] width 42 height 11
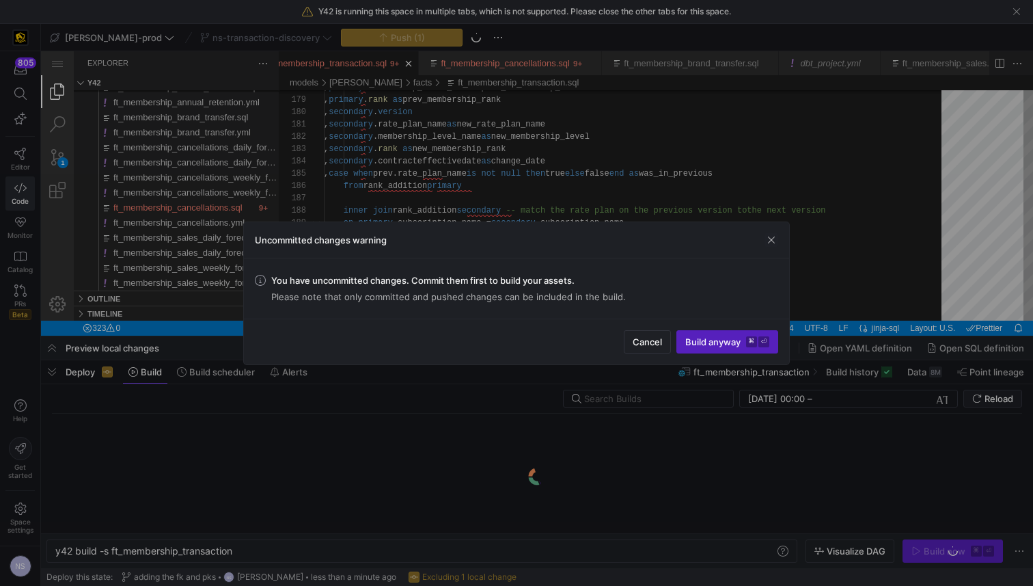
click at [910, 341] on div at bounding box center [516, 293] width 1033 height 586
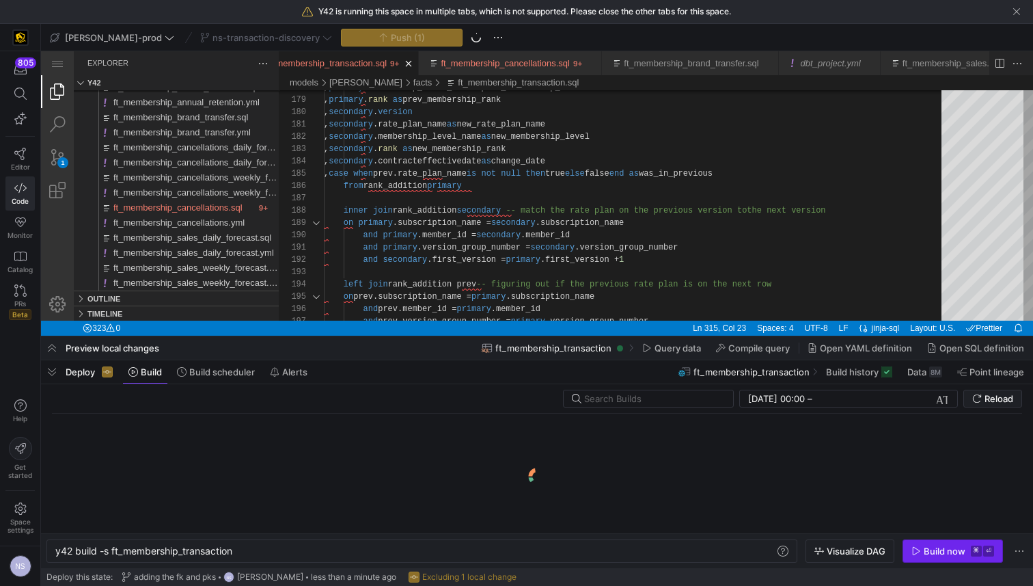
click at [940, 552] on div "Build now" at bounding box center [945, 550] width 42 height 11
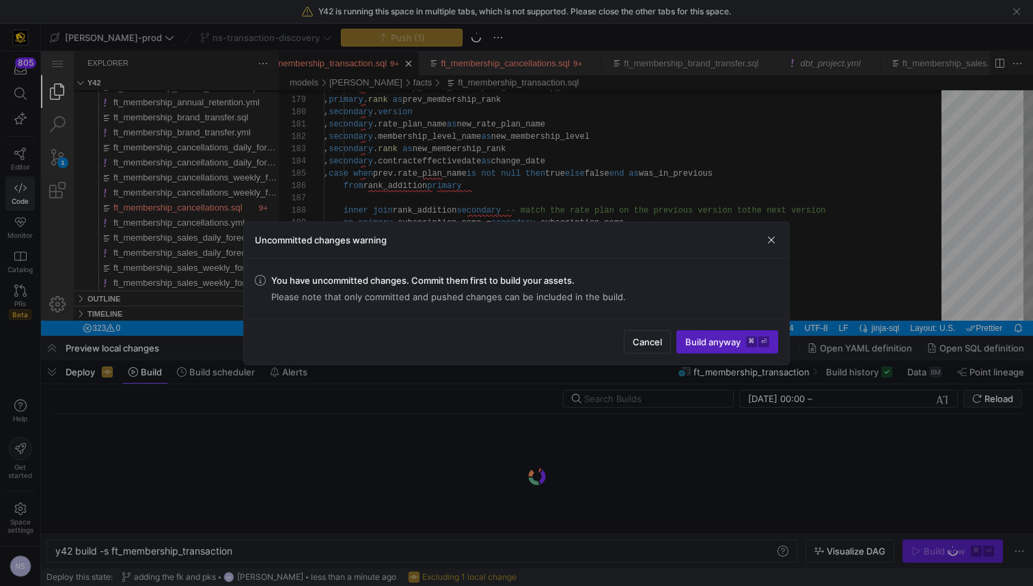
click at [892, 303] on div at bounding box center [516, 293] width 1033 height 586
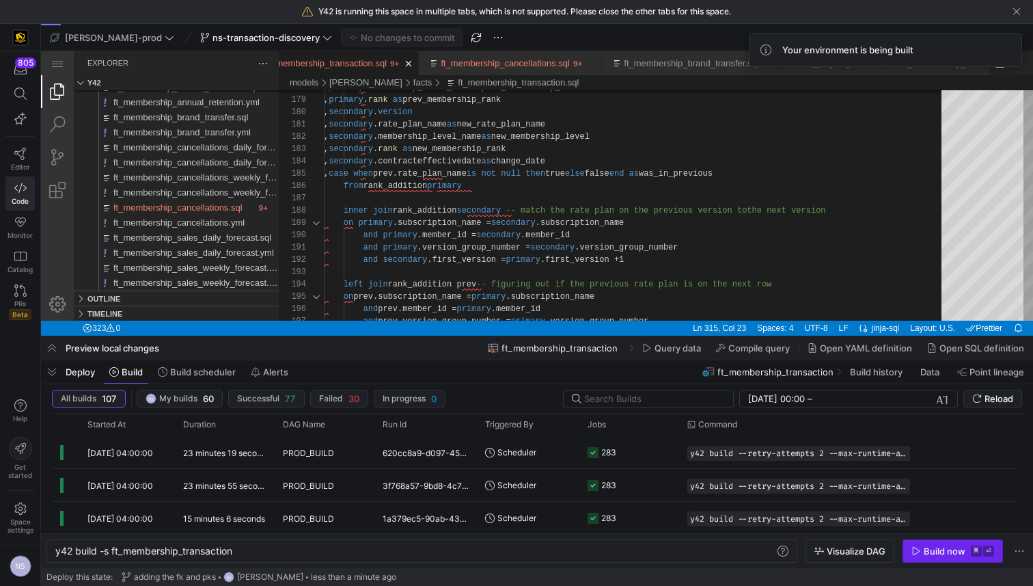
click at [933, 544] on span "button" at bounding box center [952, 551] width 99 height 22
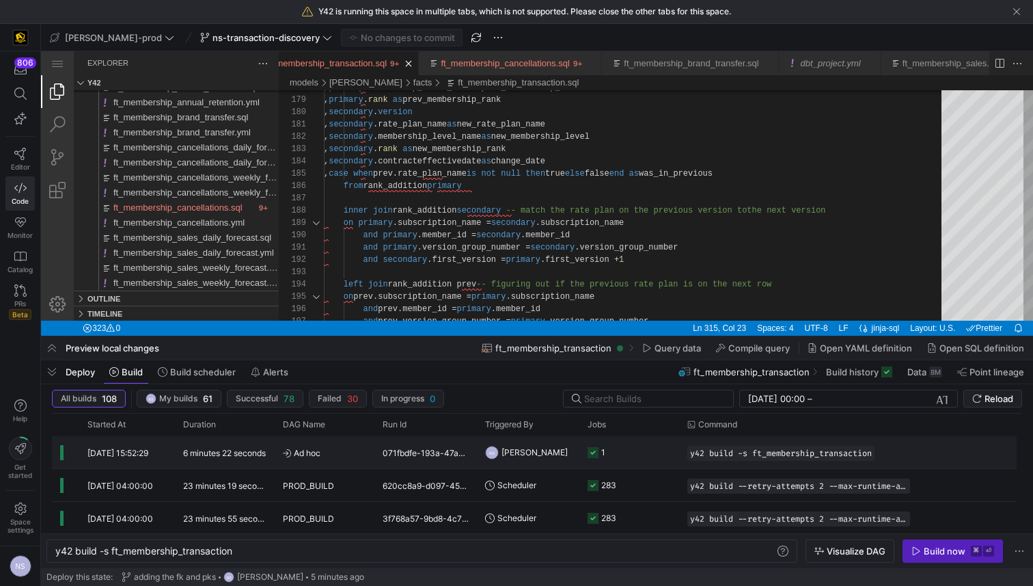
click at [518, 456] on span "[PERSON_NAME]" at bounding box center [535, 452] width 66 height 32
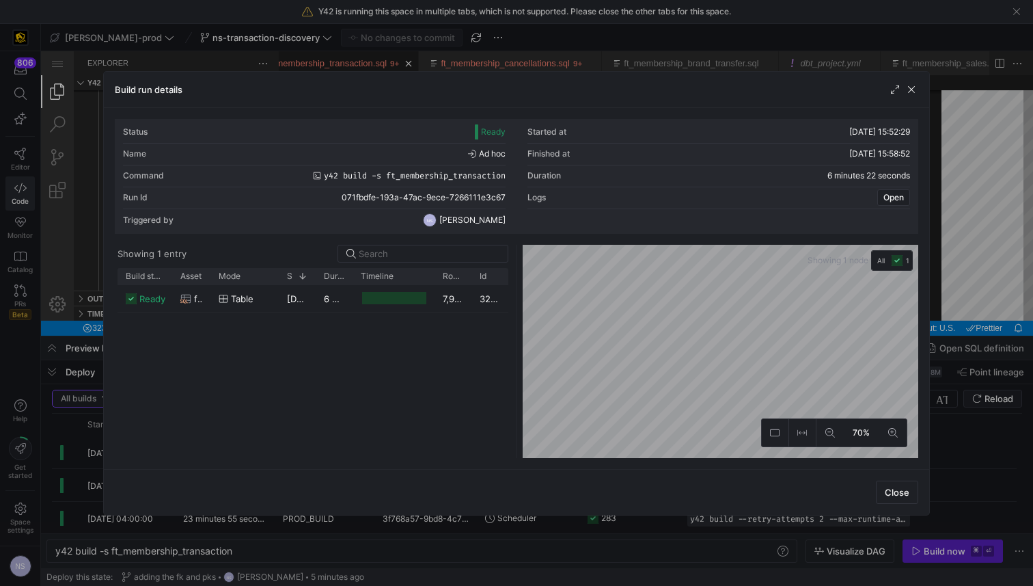
drag, startPoint x: 983, startPoint y: 247, endPoint x: 919, endPoint y: 279, distance: 71.5
click at [983, 247] on div at bounding box center [516, 293] width 1033 height 586
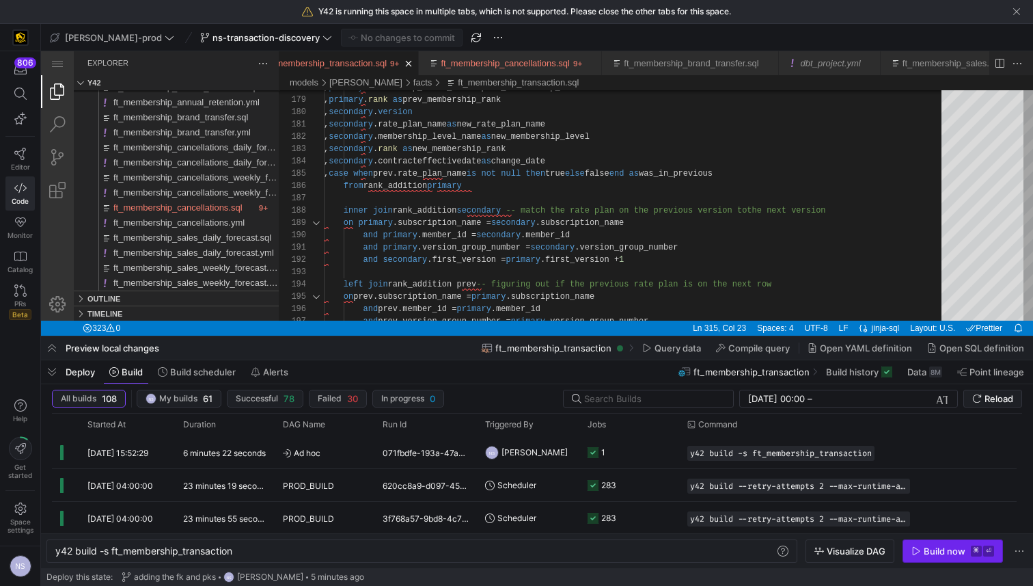
click at [922, 541] on span "button" at bounding box center [952, 551] width 99 height 22
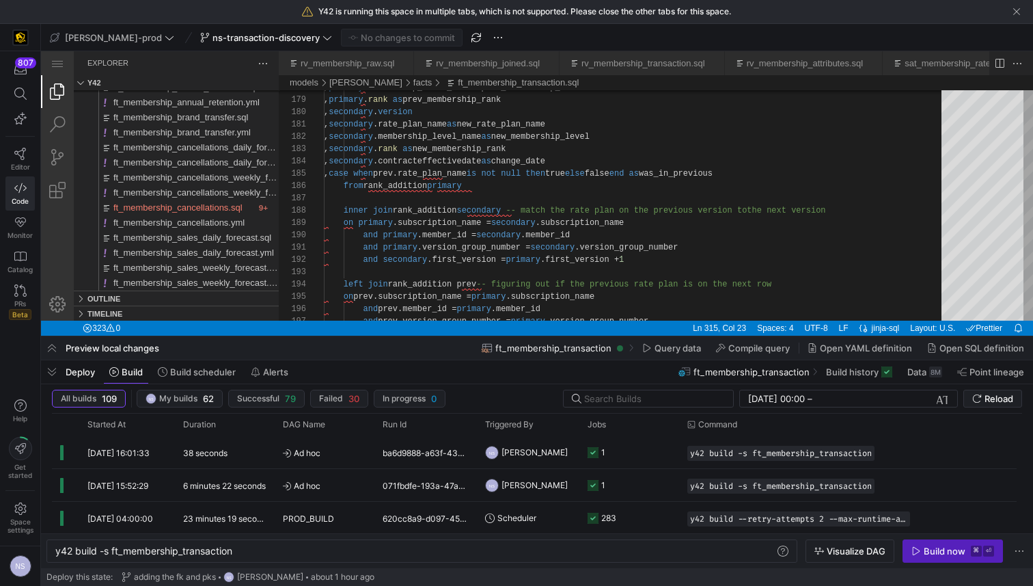
scroll to position [49, 107]
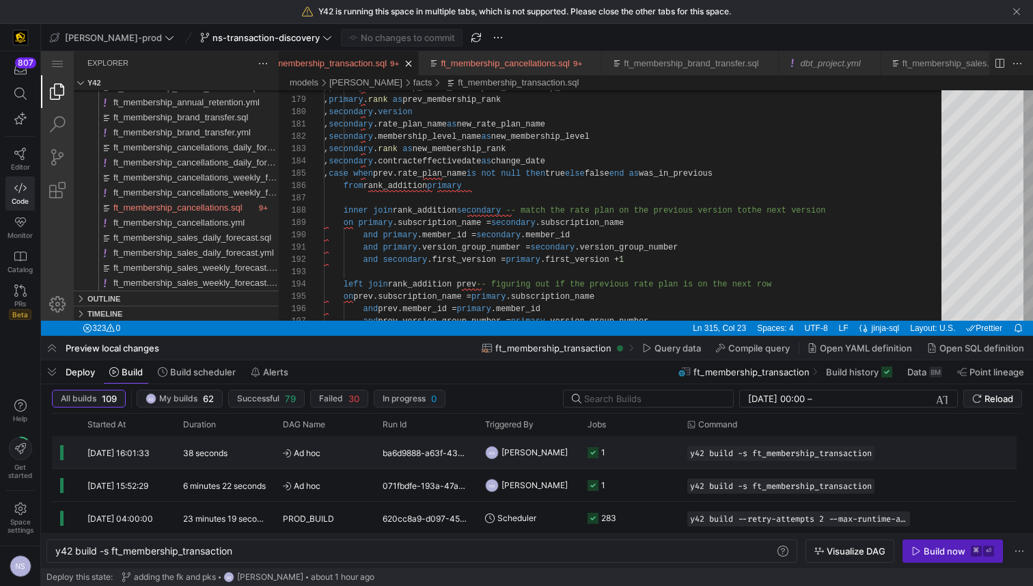
click at [677, 454] on div "1" at bounding box center [630, 452] width 100 height 32
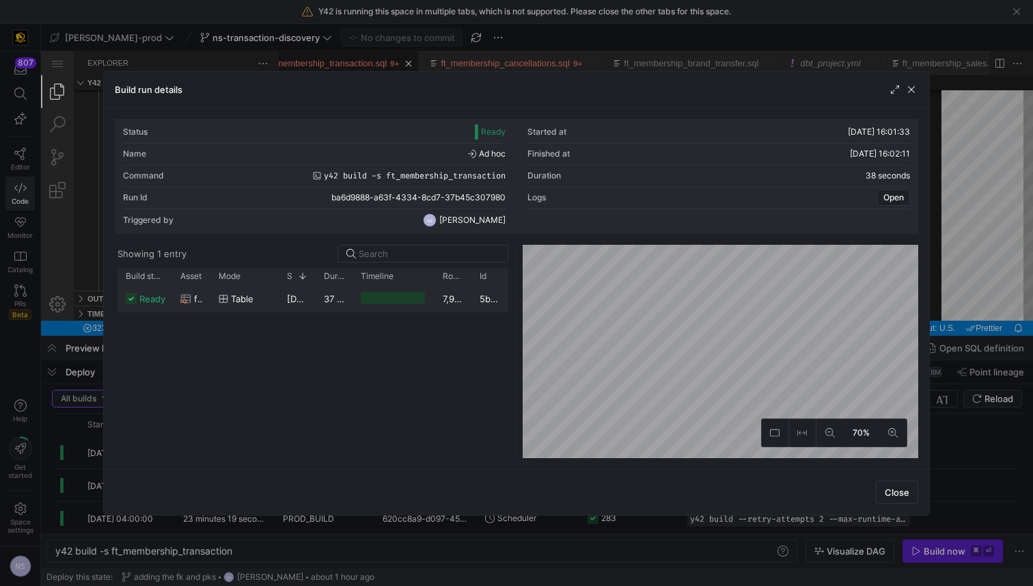
click at [415, 309] on y42-job-duration-timeline-cell-renderer at bounding box center [394, 298] width 66 height 25
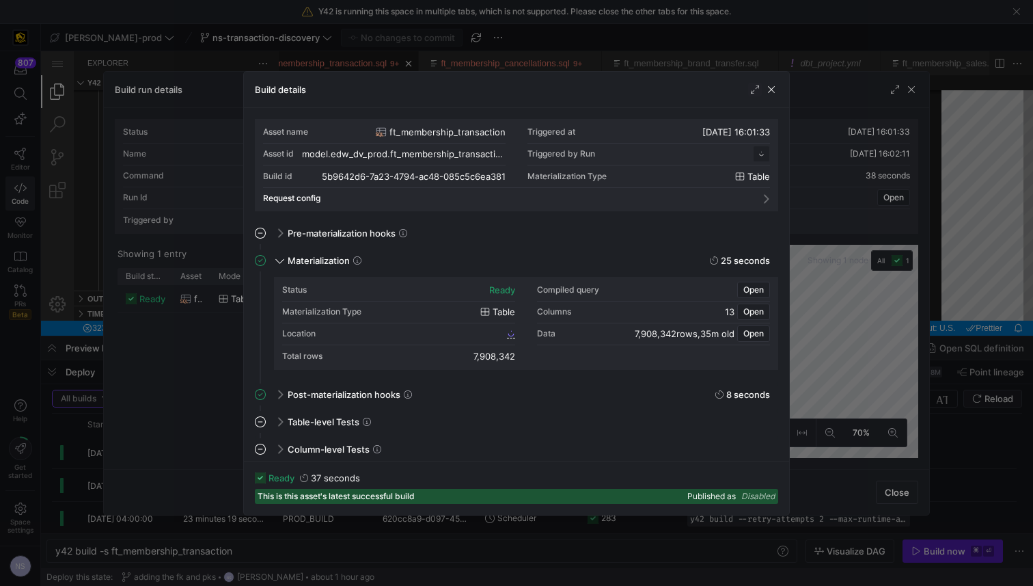
scroll to position [123, 0]
click at [473, 334] on span "5b9642d6_7a23_4794_ac48_085c5c6ea381" at bounding box center [420, 334] width 168 height 10
